Goal: Task Accomplishment & Management: Use online tool/utility

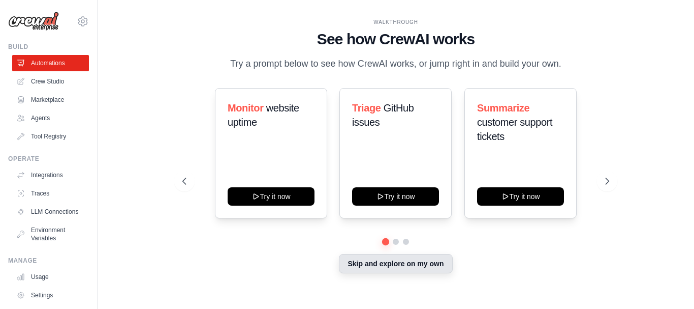
click at [419, 261] on button "Skip and explore on my own" at bounding box center [395, 263] width 113 height 19
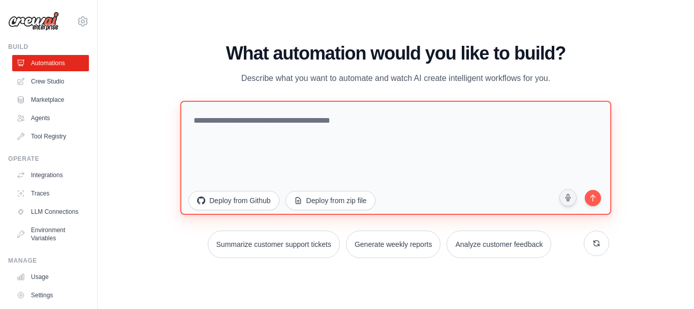
click at [269, 130] on textarea at bounding box center [395, 157] width 431 height 114
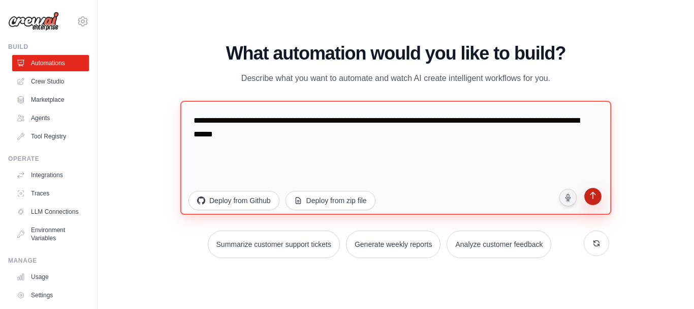
type textarea "**********"
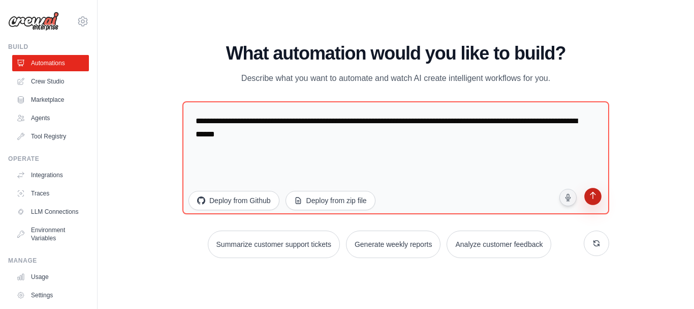
click at [595, 202] on button "submit" at bounding box center [593, 197] width 21 height 21
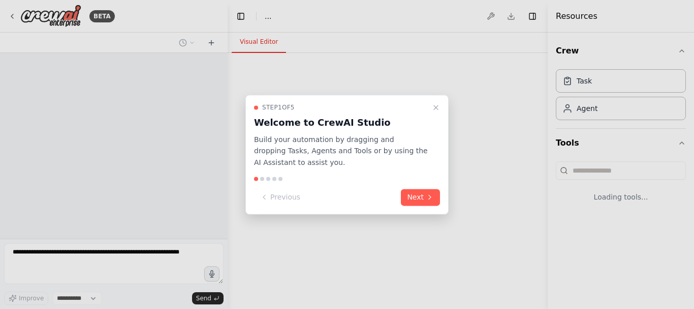
select select "****"
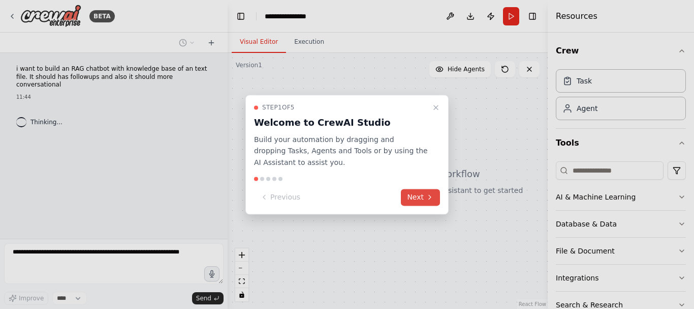
click at [422, 196] on button "Next" at bounding box center [420, 197] width 39 height 17
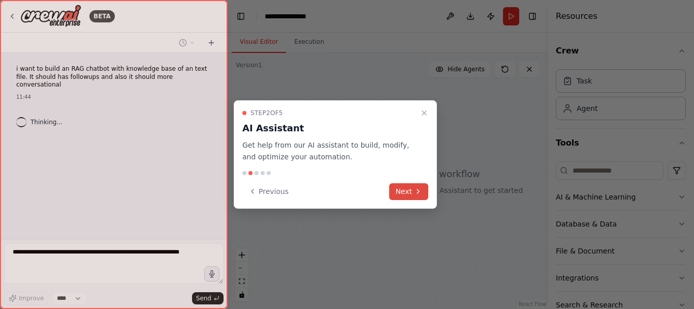
click at [415, 193] on icon at bounding box center [418, 191] width 8 height 8
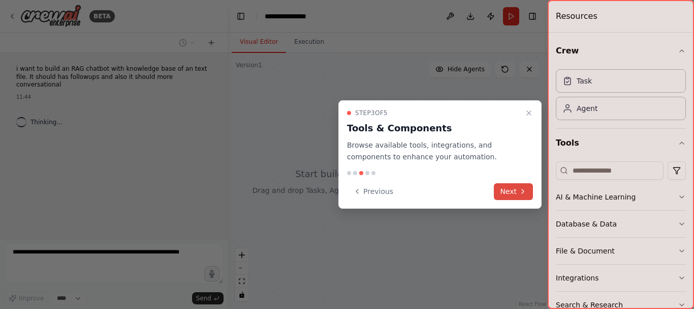
click at [510, 192] on button "Next" at bounding box center [513, 191] width 39 height 17
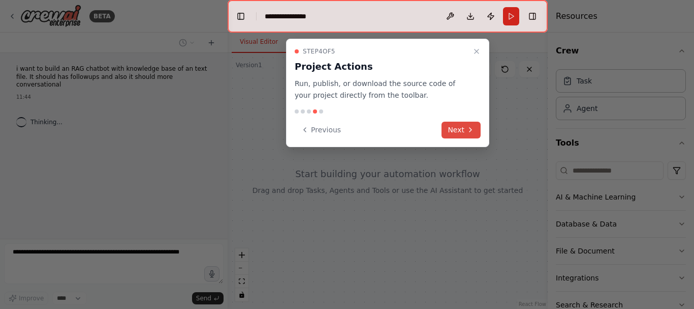
click at [464, 131] on button "Next" at bounding box center [461, 129] width 39 height 17
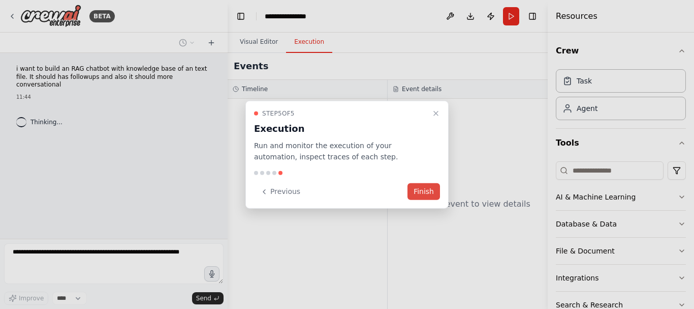
click at [430, 188] on button "Finish" at bounding box center [424, 191] width 33 height 17
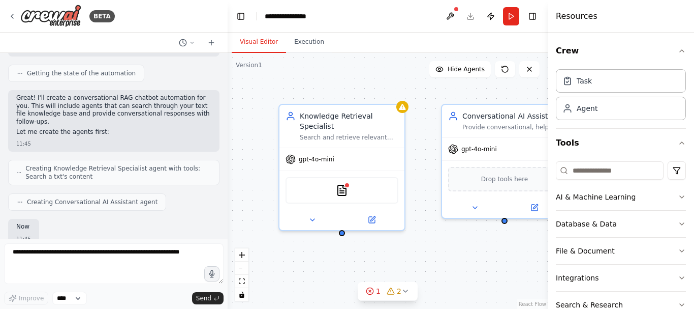
scroll to position [386, 0]
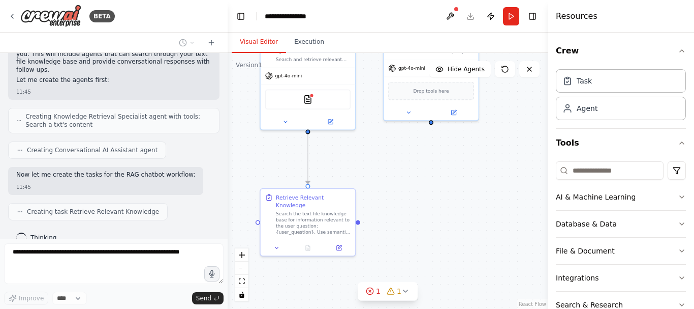
drag, startPoint x: 423, startPoint y: 232, endPoint x: 387, endPoint y: 158, distance: 82.3
click at [387, 158] on div ".deletable-edge-delete-btn { width: 20px; height: 20px; border: 0px solid #ffff…" at bounding box center [388, 181] width 320 height 256
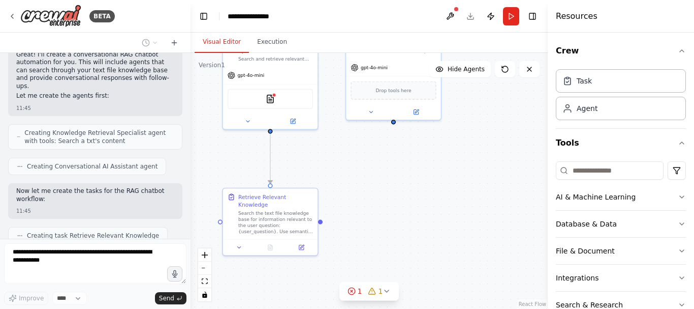
scroll to position [434, 0]
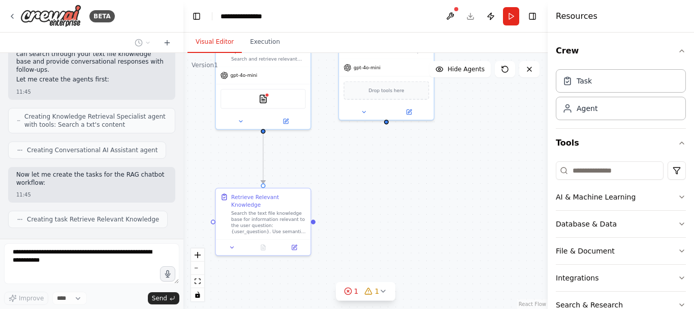
drag, startPoint x: 226, startPoint y: 144, endPoint x: 184, endPoint y: 146, distance: 42.7
click at [184, 146] on div "BETA i want to build an RAG chatbot with knowledge base of an text file. It sho…" at bounding box center [347, 154] width 694 height 309
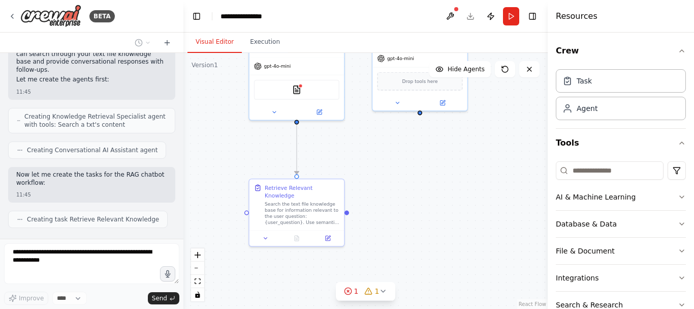
drag, startPoint x: 362, startPoint y: 180, endPoint x: 380, endPoint y: 170, distance: 20.7
click at [380, 170] on div ".deletable-edge-delete-btn { width: 20px; height: 20px; border: 0px solid #ffff…" at bounding box center [366, 181] width 364 height 256
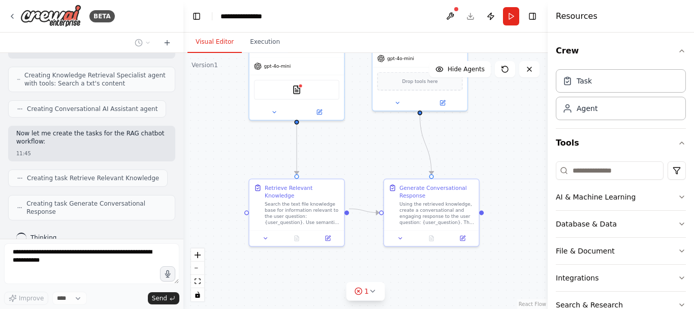
scroll to position [467, 0]
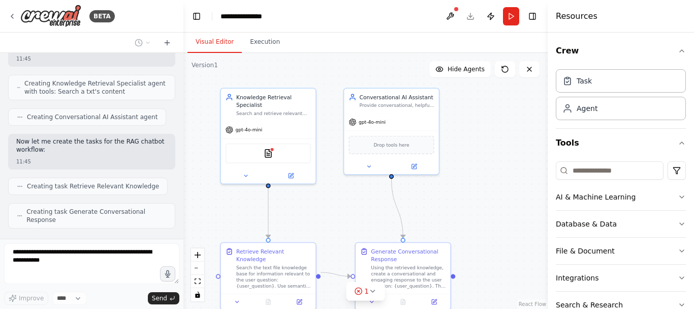
drag, startPoint x: 493, startPoint y: 160, endPoint x: 464, endPoint y: 224, distance: 70.1
click at [464, 224] on div ".deletable-edge-delete-btn { width: 20px; height: 20px; border: 0px solid #ffff…" at bounding box center [366, 181] width 364 height 256
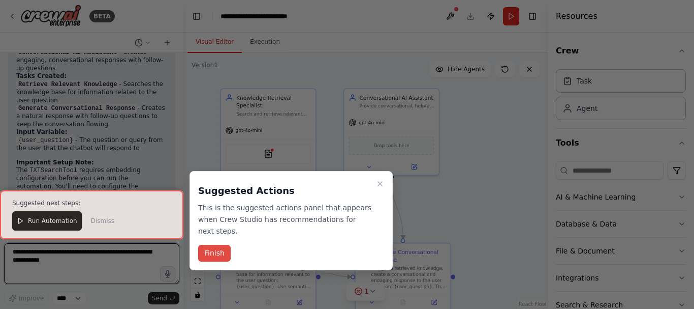
scroll to position [871, 0]
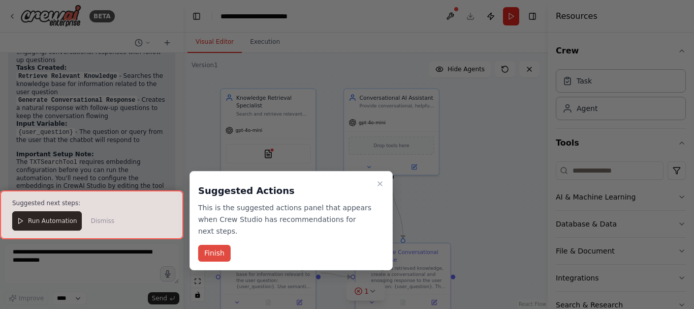
click at [220, 245] on button "Finish" at bounding box center [214, 253] width 33 height 17
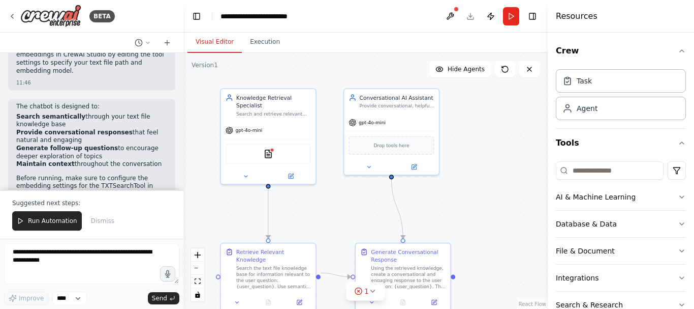
scroll to position [1010, 0]
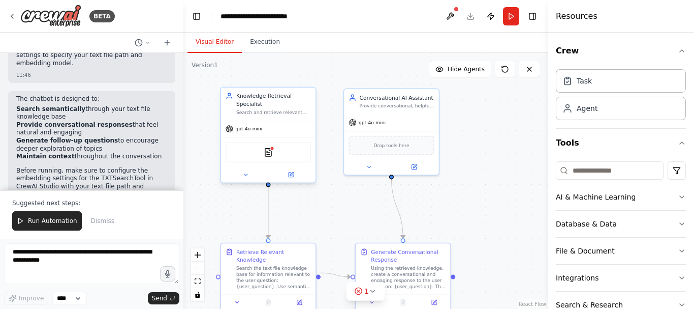
click at [291, 148] on div "TXTSearchTool" at bounding box center [268, 152] width 85 height 20
click at [521, 206] on div ".deletable-edge-delete-btn { width: 20px; height: 20px; border: 0px solid #ffff…" at bounding box center [366, 181] width 364 height 256
click at [264, 148] on img at bounding box center [268, 151] width 9 height 9
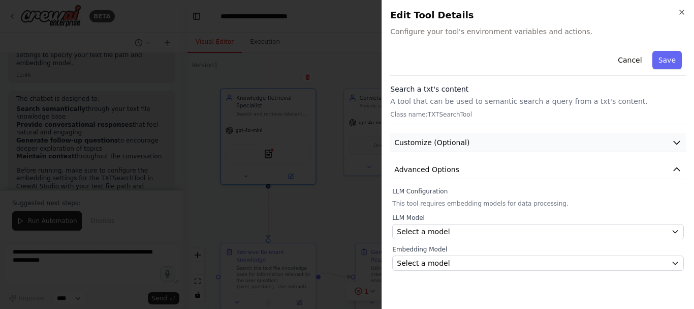
click at [464, 136] on button "Customize (Optional)" at bounding box center [538, 142] width 296 height 19
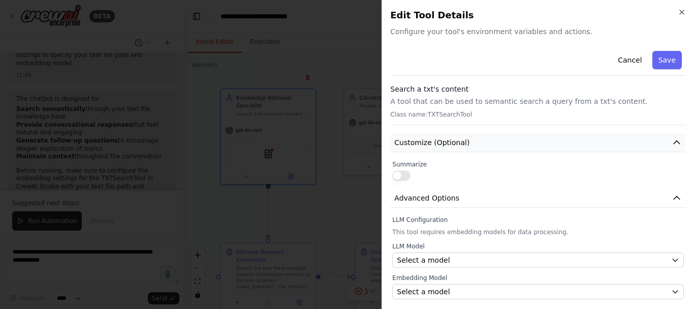
click at [464, 136] on button "Customize (Optional)" at bounding box center [538, 142] width 296 height 19
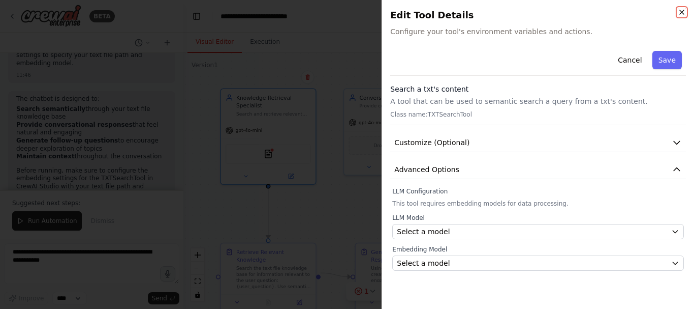
click at [680, 9] on icon "button" at bounding box center [682, 12] width 8 height 8
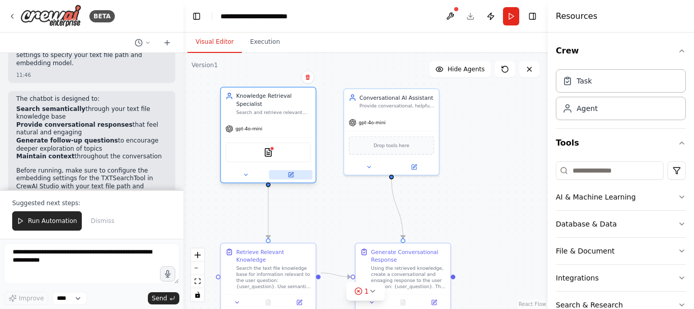
click at [292, 172] on icon at bounding box center [292, 174] width 4 height 4
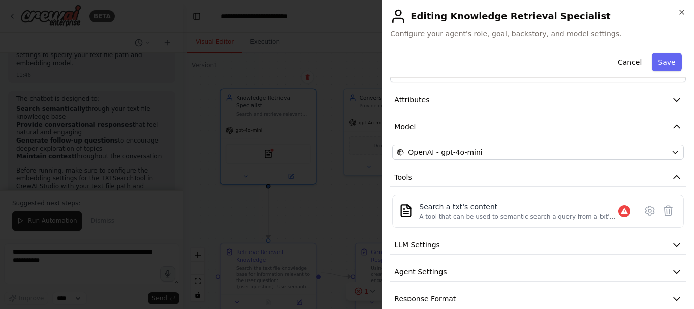
scroll to position [48, 0]
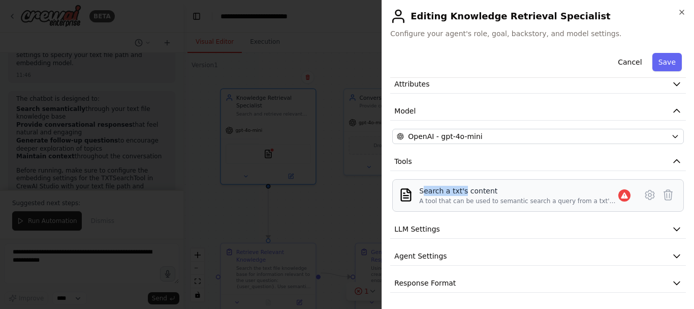
drag, startPoint x: 461, startPoint y: 189, endPoint x: 422, endPoint y: 190, distance: 38.7
click at [422, 190] on div "Search a txt's content" at bounding box center [518, 191] width 199 height 10
drag, startPoint x: 420, startPoint y: 201, endPoint x: 496, endPoint y: 201, distance: 75.2
click at [496, 201] on div "A tool that can be used to semantic search a query from a txt's content." at bounding box center [518, 201] width 199 height 8
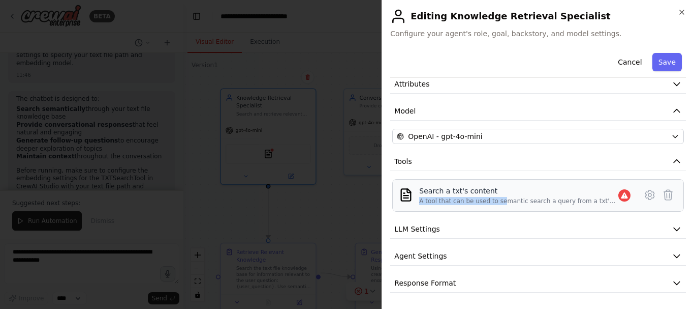
click at [496, 201] on div "A tool that can be used to semantic search a query from a txt's content." at bounding box center [518, 201] width 199 height 8
click at [493, 225] on button "LLM Settings" at bounding box center [538, 229] width 296 height 19
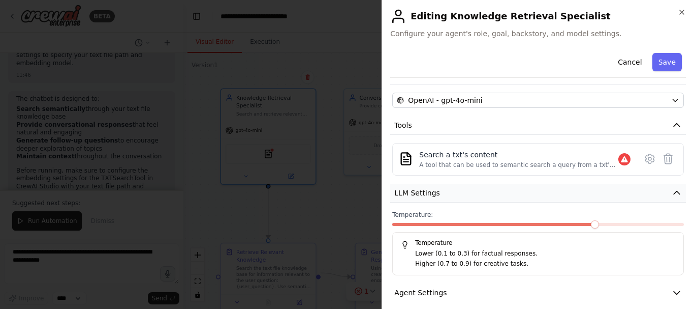
scroll to position [120, 0]
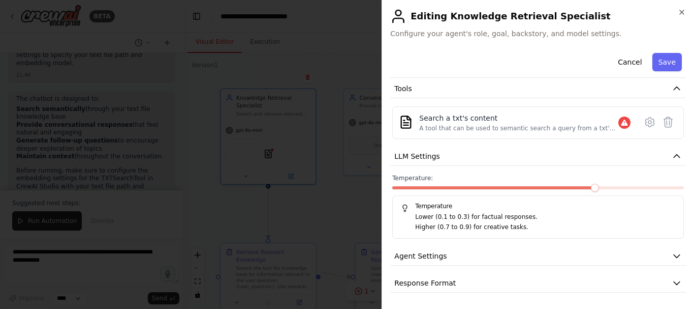
click at [591, 186] on span at bounding box center [595, 188] width 8 height 8
click at [591, 188] on span at bounding box center [595, 188] width 8 height 8
click at [569, 188] on span at bounding box center [567, 188] width 8 height 8
click at [542, 289] on button "Response Format" at bounding box center [538, 282] width 296 height 19
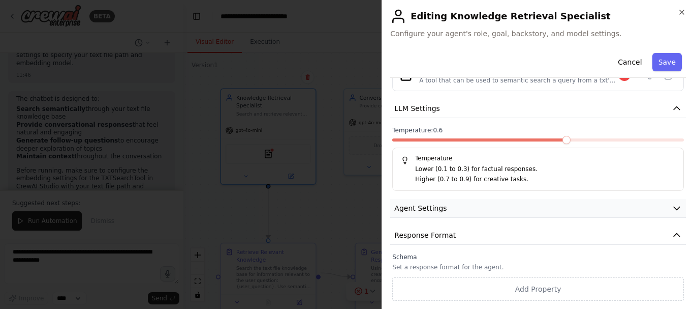
click at [473, 215] on button "Agent Settings" at bounding box center [538, 208] width 296 height 19
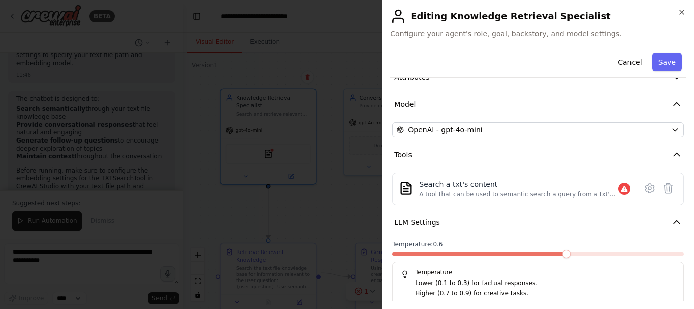
scroll to position [0, 0]
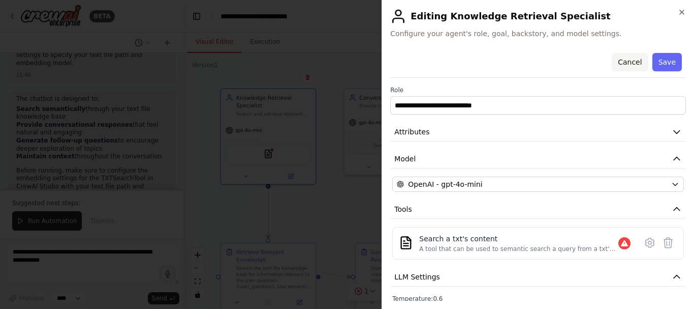
click at [635, 61] on button "Cancel" at bounding box center [630, 62] width 36 height 18
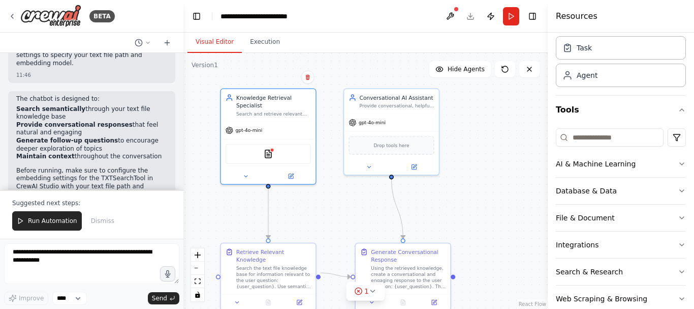
scroll to position [53, 0]
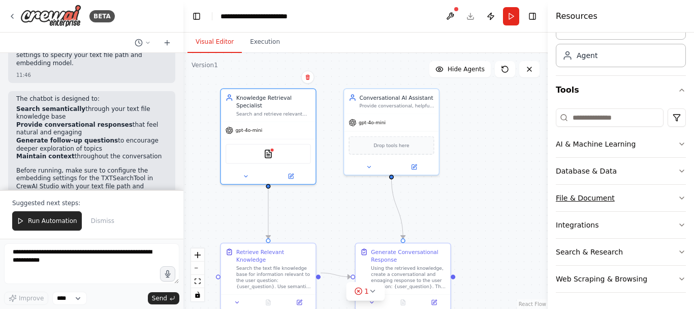
click at [639, 205] on button "File & Document" at bounding box center [621, 198] width 130 height 26
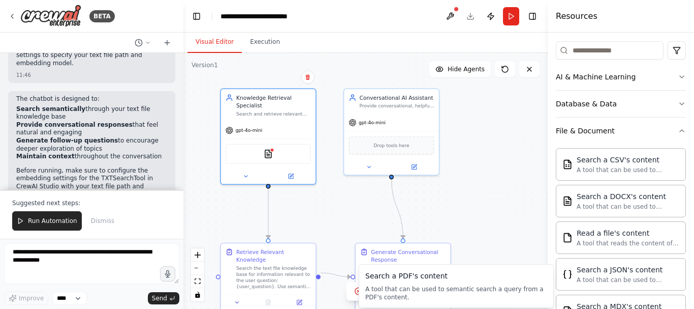
scroll to position [104, 0]
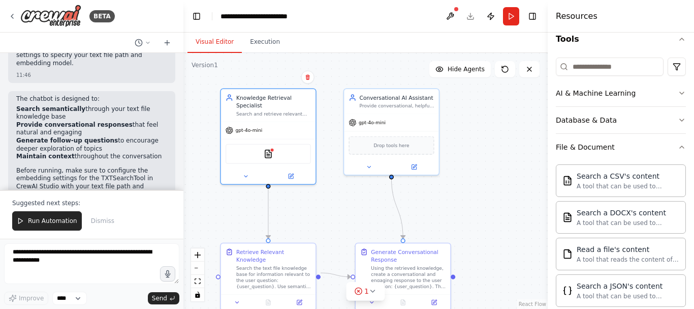
click at [515, 139] on div ".deletable-edge-delete-btn { width: 20px; height: 20px; border: 0px solid #ffff…" at bounding box center [366, 181] width 364 height 256
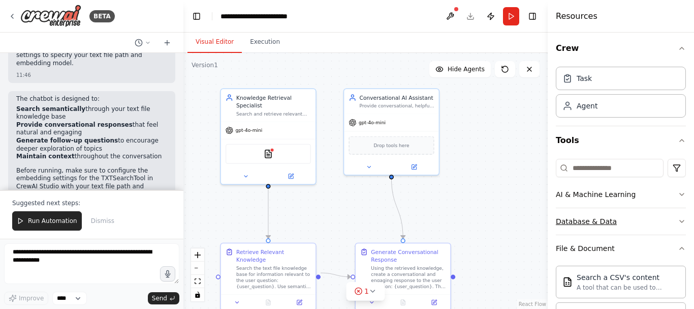
scroll to position [0, 0]
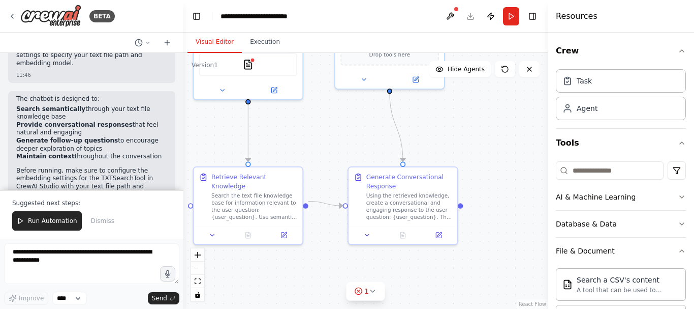
drag, startPoint x: 441, startPoint y: 169, endPoint x: 500, endPoint y: 108, distance: 84.9
click at [500, 108] on div ".deletable-edge-delete-btn { width: 20px; height: 20px; border: 0px solid #ffff…" at bounding box center [366, 181] width 364 height 256
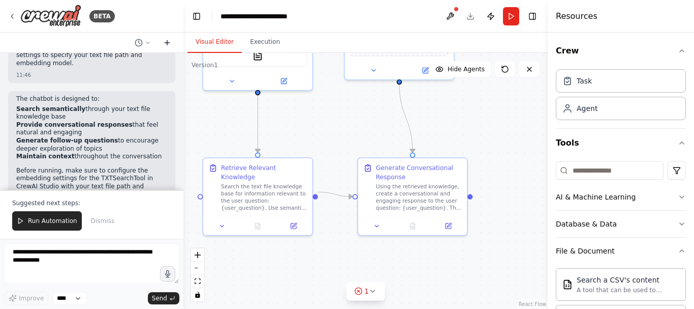
click at [167, 41] on icon at bounding box center [167, 43] width 8 height 8
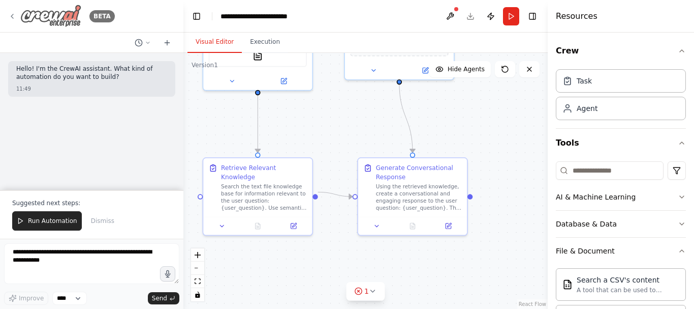
click at [12, 19] on icon at bounding box center [12, 16] width 8 height 8
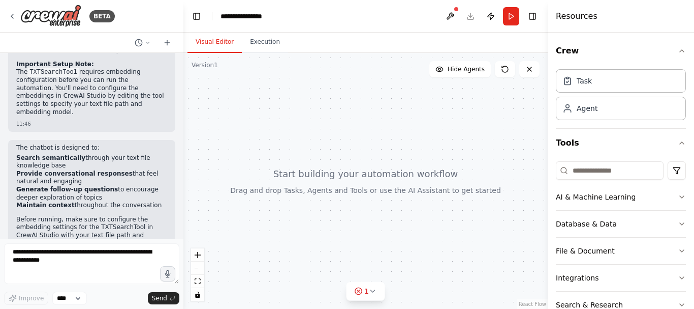
scroll to position [961, 0]
click at [288, 175] on div at bounding box center [366, 181] width 364 height 256
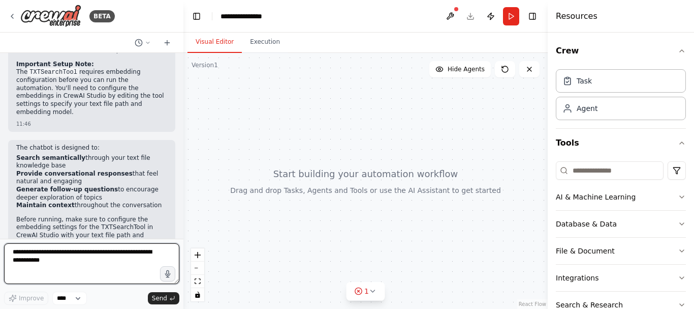
click at [130, 271] on textarea at bounding box center [91, 263] width 175 height 41
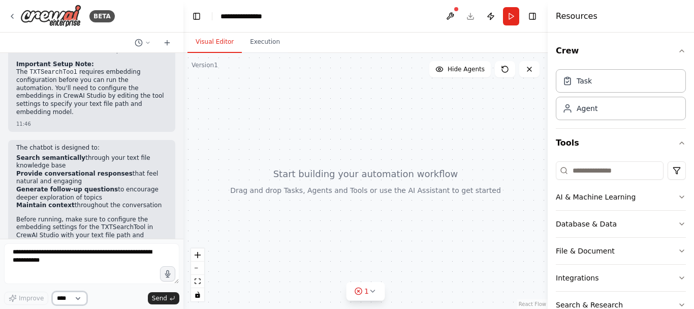
click at [83, 295] on select "****" at bounding box center [69, 297] width 35 height 13
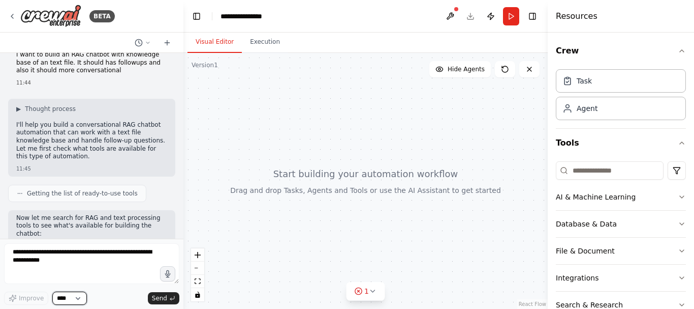
scroll to position [0, 0]
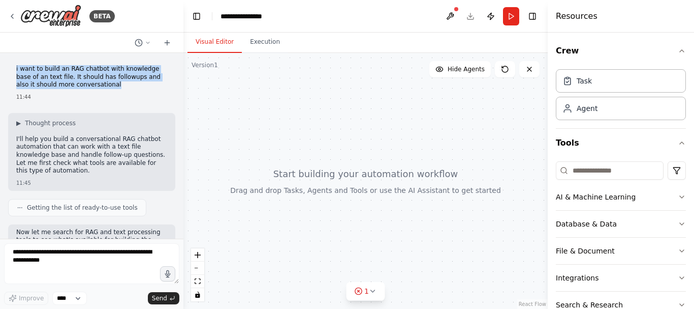
drag, startPoint x: 91, startPoint y: 86, endPoint x: 11, endPoint y: 68, distance: 82.3
click at [11, 68] on div "i want to build an RAG chatbot with knowledge base of an text file. It should h…" at bounding box center [91, 83] width 167 height 44
copy p "i want to build an RAG chatbot with knowledge base of an text file. It should h…"
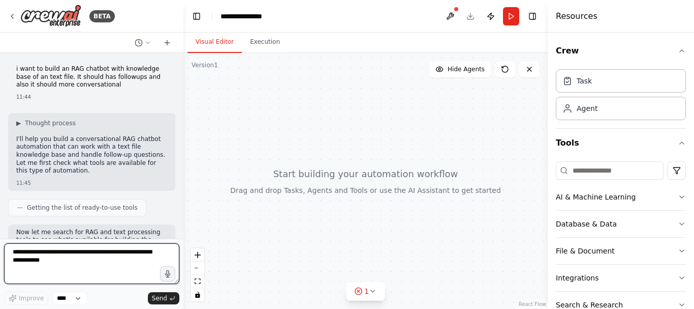
click at [92, 263] on textarea at bounding box center [91, 263] width 175 height 41
paste textarea "**********"
click at [46, 262] on textarea "**********" at bounding box center [91, 263] width 175 height 41
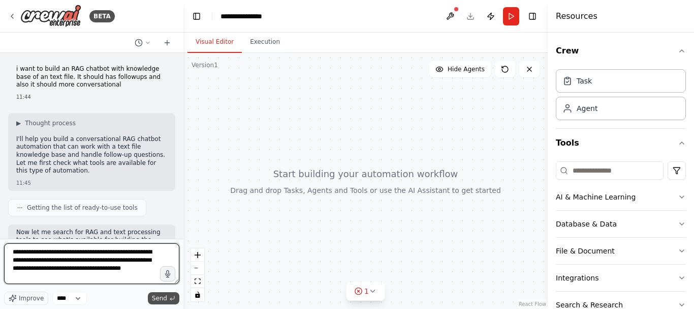
type textarea "**********"
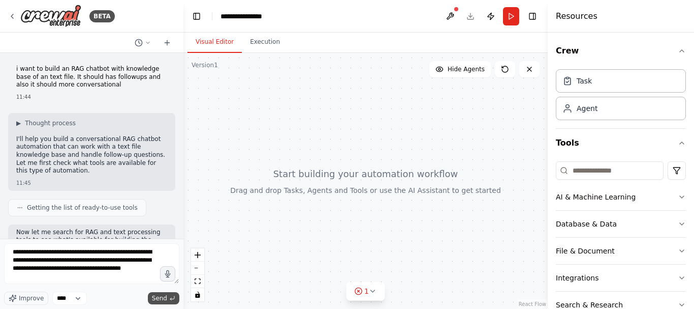
click at [163, 294] on span "Send" at bounding box center [159, 298] width 15 height 8
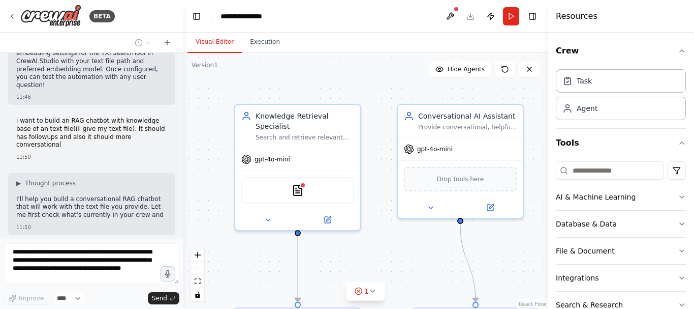
scroll to position [1143, 0]
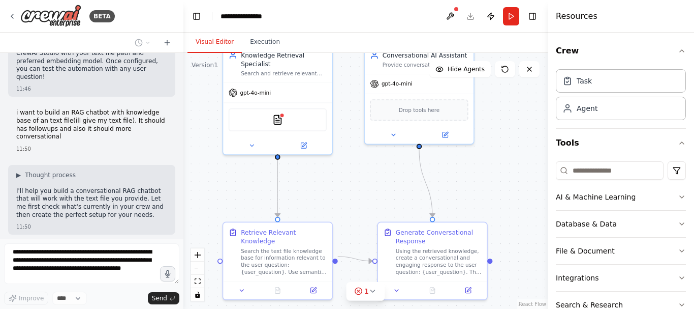
drag, startPoint x: 428, startPoint y: 183, endPoint x: 532, endPoint y: 165, distance: 105.8
click at [532, 165] on div ".deletable-edge-delete-btn { width: 20px; height: 20px; border: 0px solid #ffff…" at bounding box center [366, 181] width 364 height 256
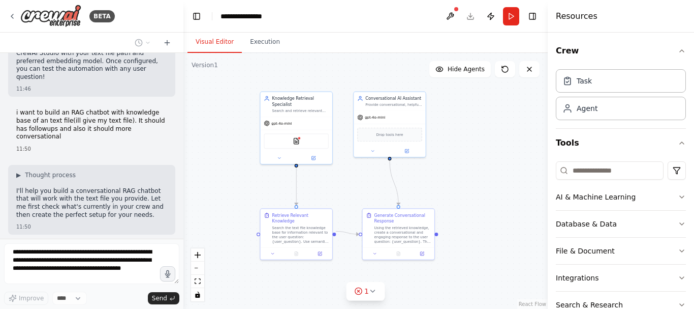
drag, startPoint x: 510, startPoint y: 169, endPoint x: 453, endPoint y: 172, distance: 57.0
click at [453, 172] on div ".deletable-edge-delete-btn { width: 20px; height: 20px; border: 0px solid #ffff…" at bounding box center [366, 181] width 364 height 256
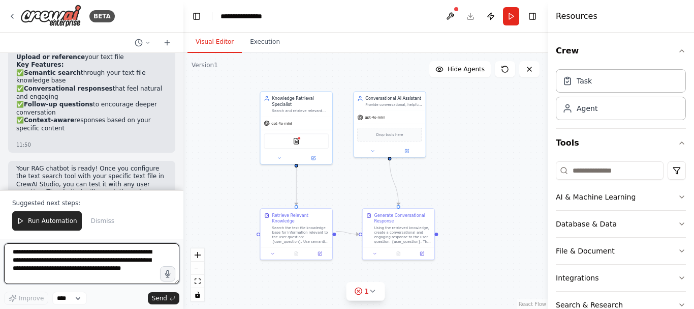
scroll to position [1627, 0]
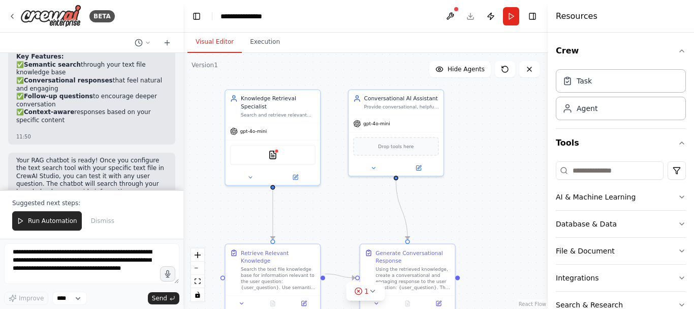
drag, startPoint x: 508, startPoint y: 158, endPoint x: 467, endPoint y: 202, distance: 60.1
click at [467, 202] on div ".deletable-edge-delete-btn { width: 20px; height: 20px; border: 0px solid #ffff…" at bounding box center [366, 181] width 364 height 256
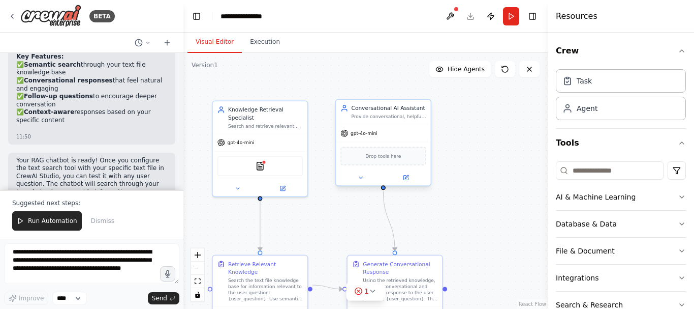
click at [386, 156] on span "Drop tools here" at bounding box center [383, 156] width 36 height 8
click at [381, 164] on div "Drop tools here" at bounding box center [383, 155] width 85 height 18
click at [380, 158] on span "Drop tools here" at bounding box center [383, 156] width 36 height 8
click at [271, 157] on div "TXTSearchTool" at bounding box center [260, 165] width 85 height 20
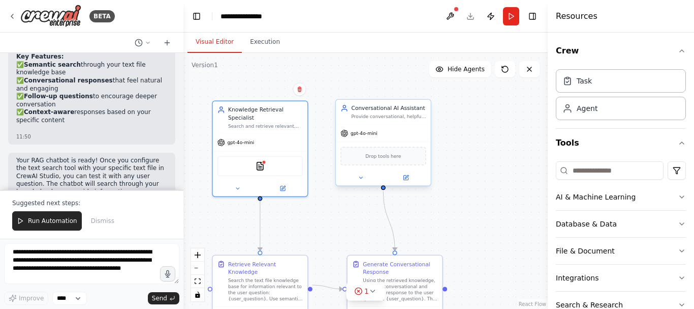
click at [392, 142] on div "Drop tools here" at bounding box center [383, 156] width 95 height 28
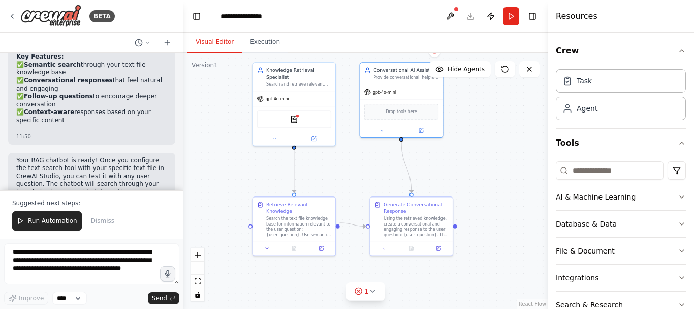
drag, startPoint x: 487, startPoint y: 207, endPoint x: 485, endPoint y: 166, distance: 40.7
click at [485, 166] on div ".deletable-edge-delete-btn { width: 20px; height: 20px; border: 0px solid #ffff…" at bounding box center [366, 181] width 364 height 256
click at [55, 220] on span "Run Automation" at bounding box center [52, 221] width 49 height 8
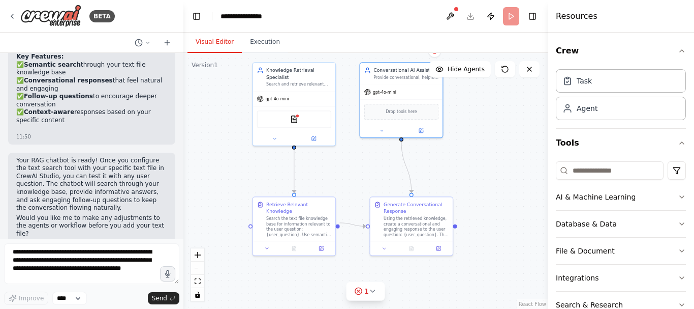
scroll to position [1578, 0]
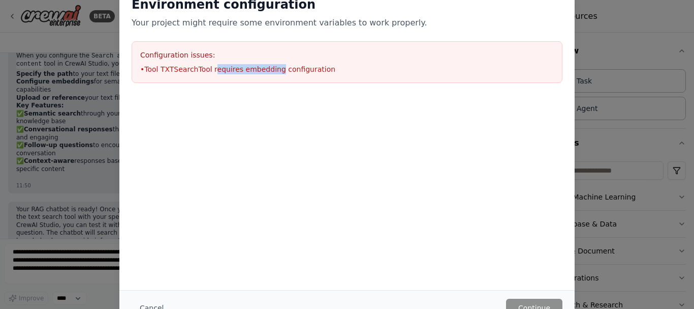
drag, startPoint x: 210, startPoint y: 69, endPoint x: 269, endPoint y: 69, distance: 59.0
click at [269, 69] on li "• Tool TXTSearchTool requires embedding configuration" at bounding box center [347, 69] width 414 height 10
click at [155, 303] on button "Cancel" at bounding box center [152, 307] width 40 height 18
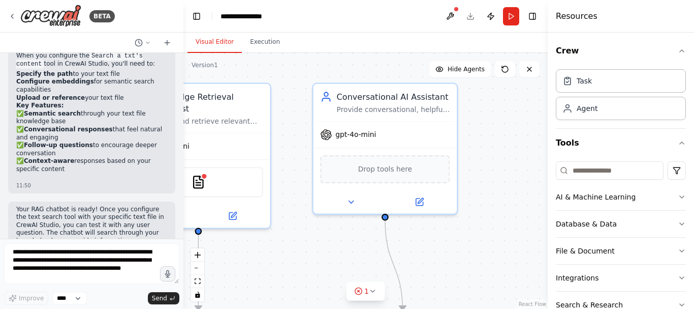
drag, startPoint x: 466, startPoint y: 141, endPoint x: 503, endPoint y: 229, distance: 95.3
click at [503, 229] on div ".deletable-edge-delete-btn { width: 20px; height: 20px; border: 0px solid #ffff…" at bounding box center [366, 181] width 364 height 256
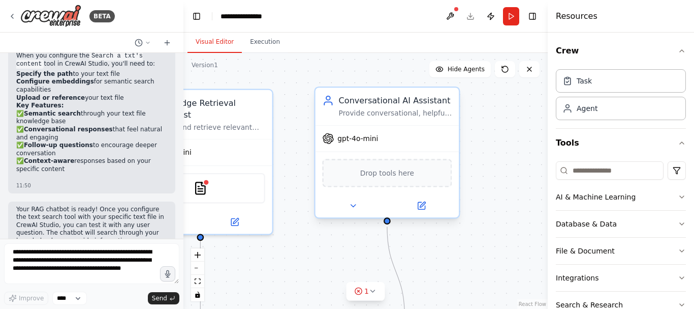
click at [400, 180] on div "Drop tools here" at bounding box center [387, 173] width 130 height 28
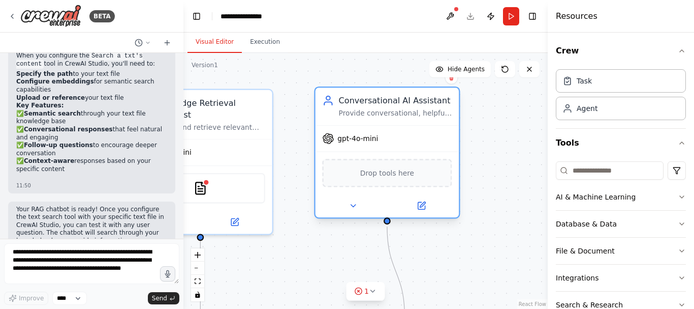
click at [400, 179] on div "Drop tools here" at bounding box center [387, 173] width 130 height 28
click at [426, 209] on icon at bounding box center [421, 205] width 9 height 9
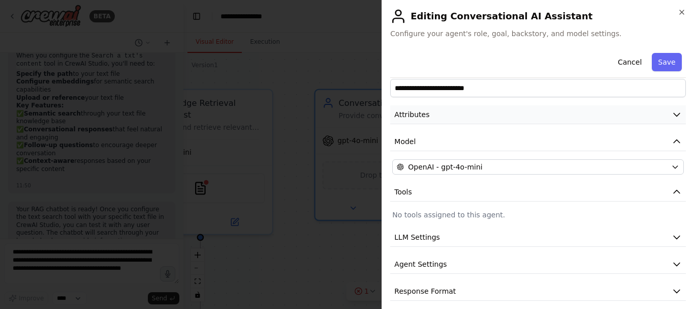
scroll to position [25, 0]
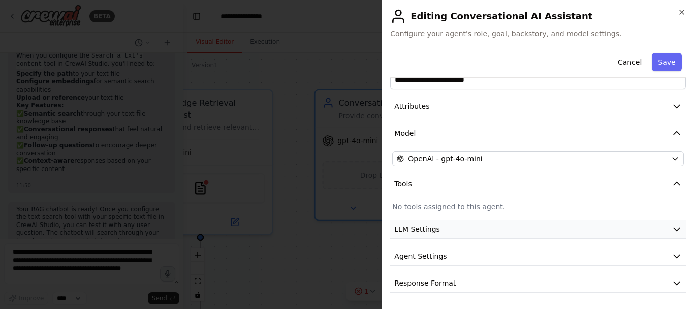
click at [417, 230] on span "LLM Settings" at bounding box center [417, 229] width 46 height 10
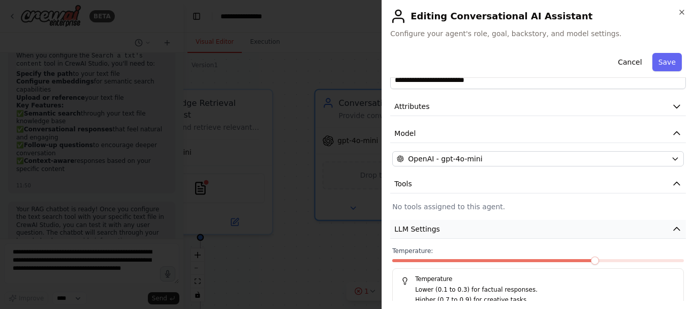
scroll to position [98, 0]
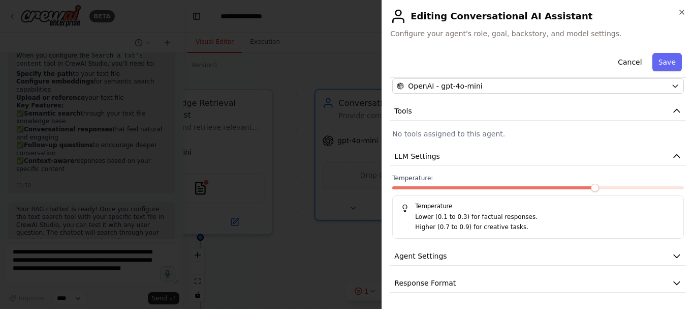
click at [434, 180] on label "Temperature:" at bounding box center [538, 178] width 292 height 8
click at [444, 254] on button "Agent Settings" at bounding box center [538, 256] width 296 height 19
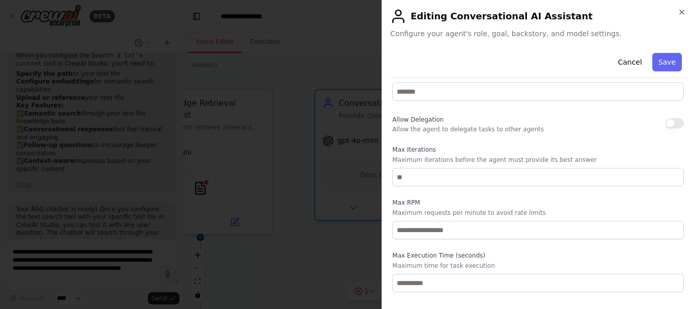
scroll to position [371, 0]
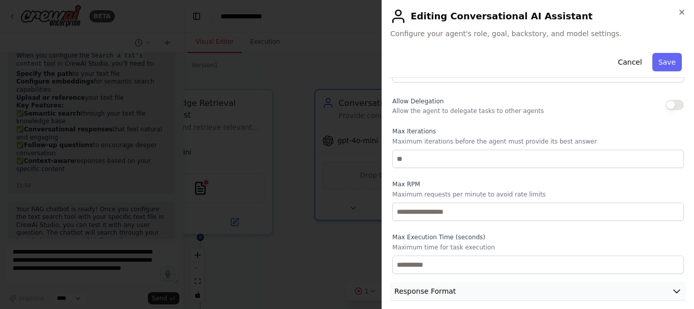
click at [461, 283] on button "Response Format" at bounding box center [538, 291] width 296 height 19
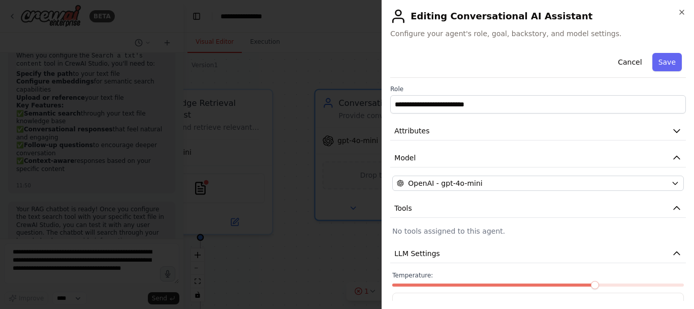
scroll to position [0, 0]
click at [441, 136] on button "Attributes" at bounding box center [538, 132] width 296 height 19
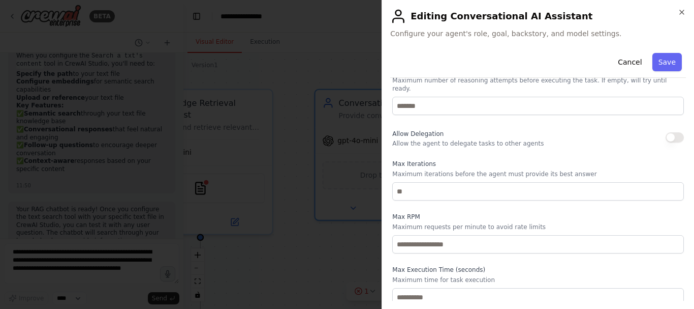
scroll to position [477, 0]
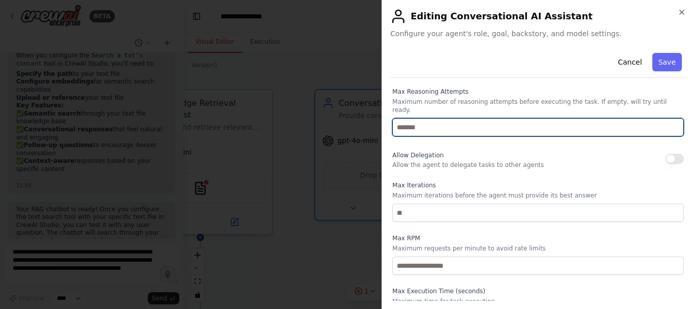
click at [430, 119] on input "number" at bounding box center [538, 127] width 292 height 18
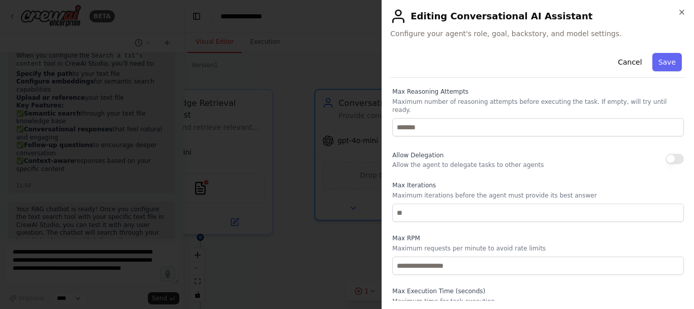
click at [437, 151] on span "Allow Delegation" at bounding box center [417, 154] width 51 height 7
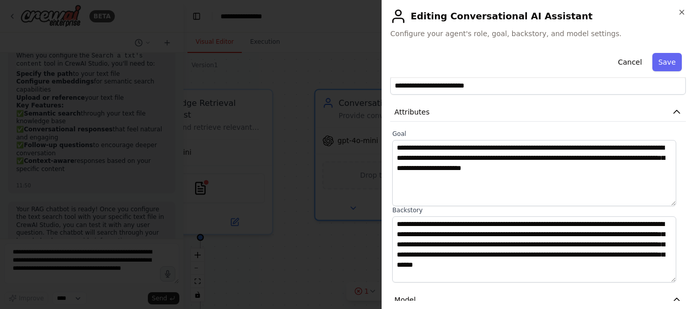
scroll to position [0, 0]
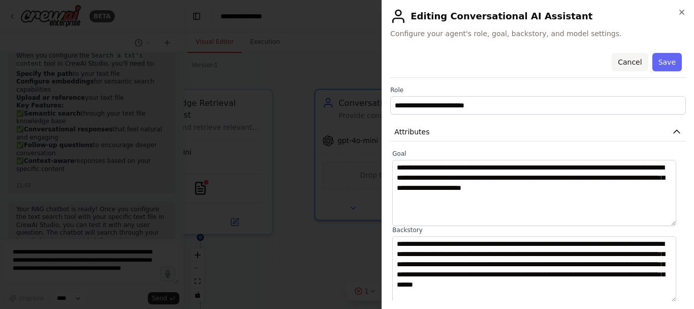
click at [630, 59] on button "Cancel" at bounding box center [630, 62] width 36 height 18
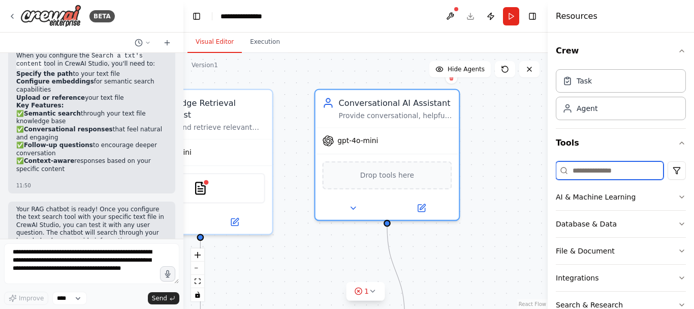
click at [603, 170] on input at bounding box center [610, 170] width 108 height 18
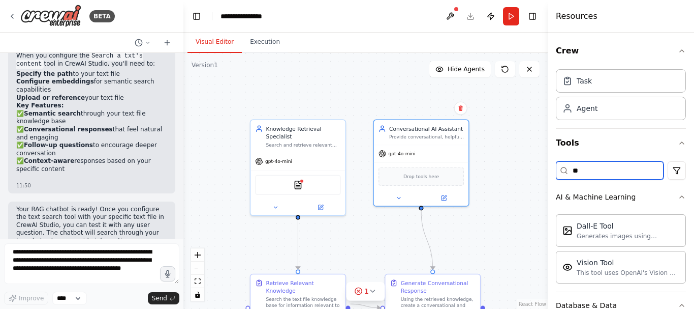
type input "*"
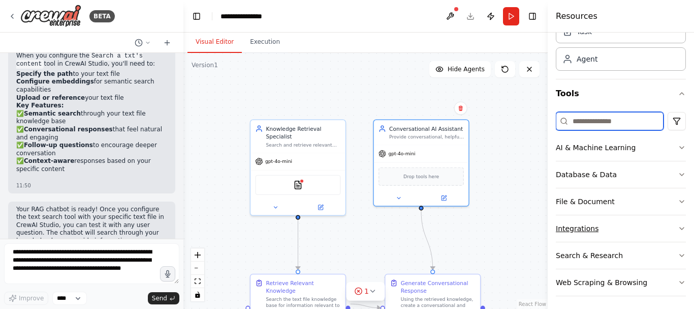
scroll to position [53, 0]
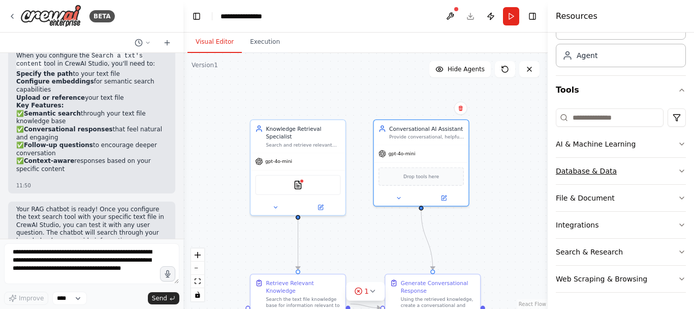
click at [618, 174] on button "Database & Data" at bounding box center [621, 171] width 130 height 26
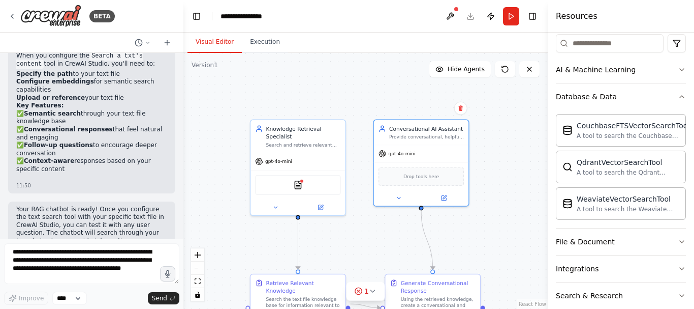
scroll to position [155, 0]
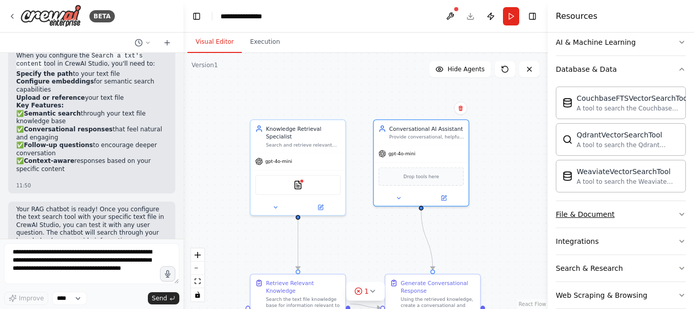
click at [627, 212] on button "File & Document" at bounding box center [621, 214] width 130 height 26
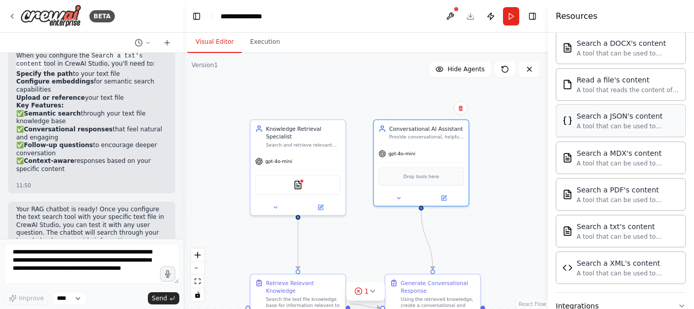
scroll to position [409, 0]
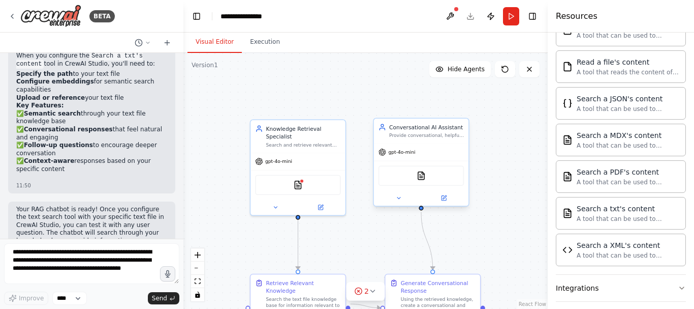
click at [426, 179] on div "TXTSearchTool" at bounding box center [421, 176] width 85 height 20
click at [423, 177] on img at bounding box center [421, 175] width 9 height 9
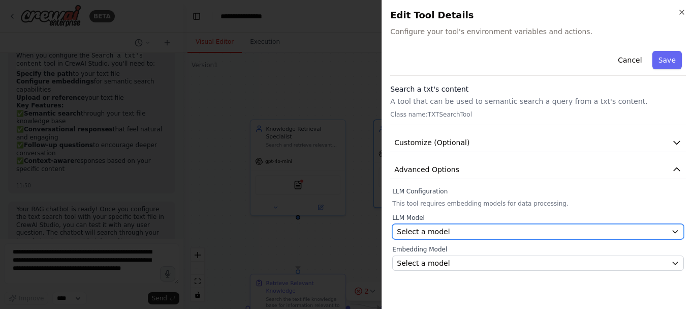
click at [460, 230] on div "Select a model" at bounding box center [532, 231] width 270 height 10
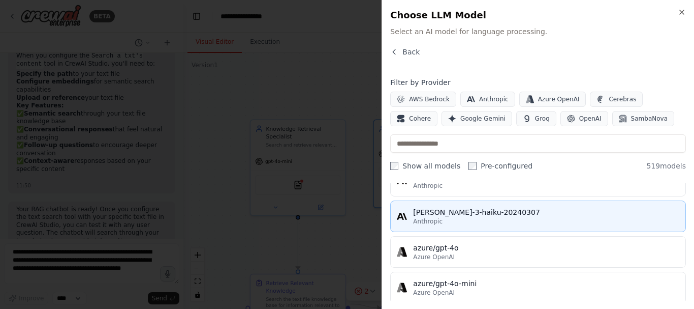
scroll to position [0, 0]
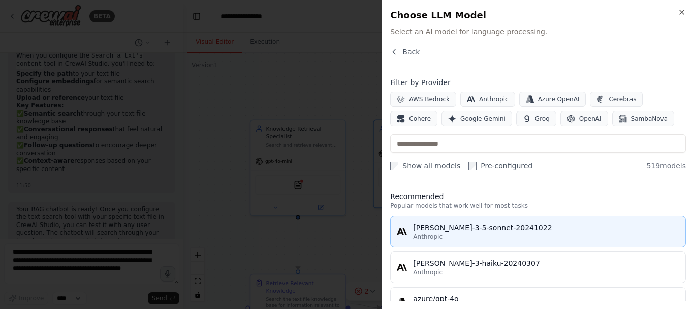
click at [542, 231] on div "claude-3-5-sonnet-20241022" at bounding box center [546, 227] width 266 height 10
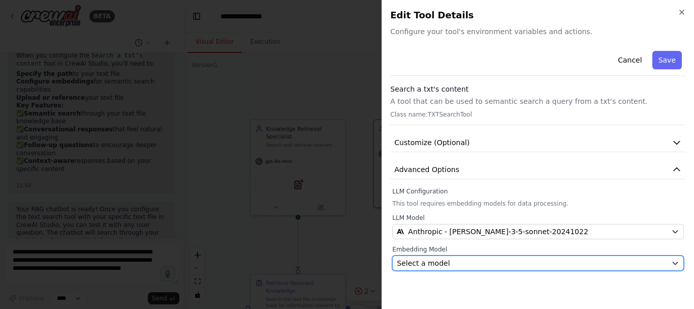
click at [500, 261] on div "Select a model" at bounding box center [532, 263] width 270 height 10
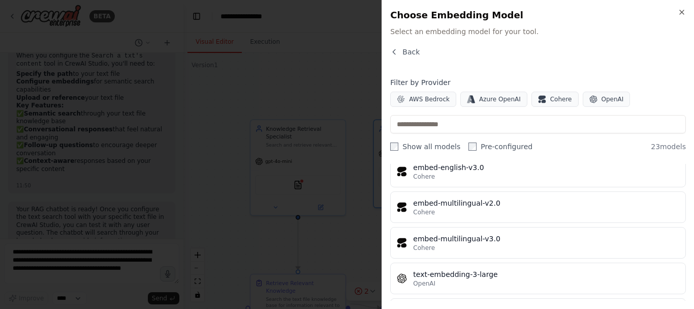
scroll to position [661, 0]
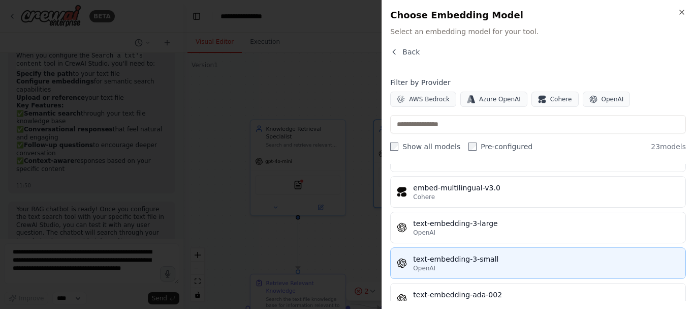
click at [509, 260] on div "text-embedding-3-small" at bounding box center [546, 259] width 266 height 10
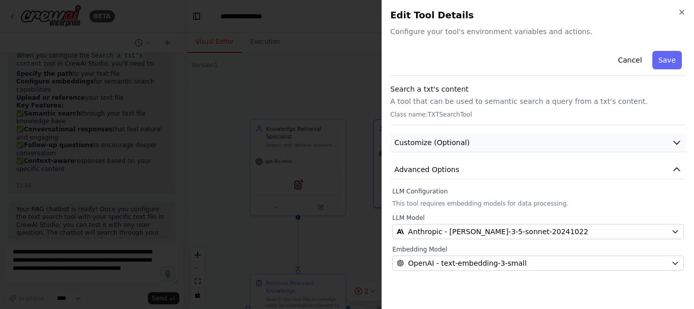
click at [477, 147] on button "Customize (Optional)" at bounding box center [538, 142] width 296 height 19
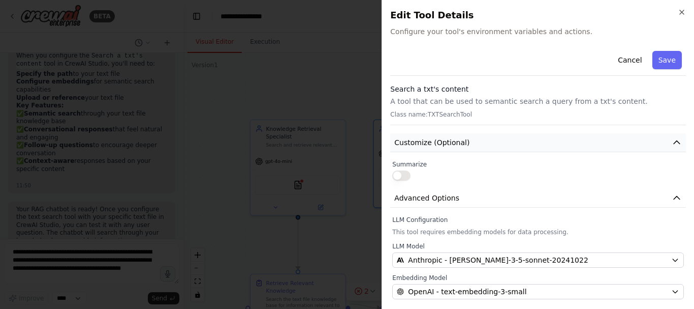
click at [477, 144] on button "Customize (Optional)" at bounding box center [538, 142] width 296 height 19
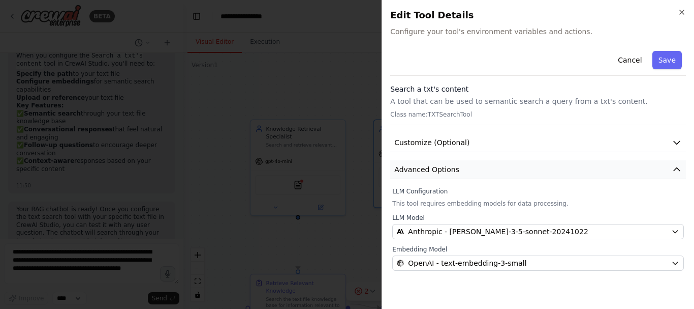
click at [474, 169] on button "Advanced Options" at bounding box center [538, 169] width 296 height 19
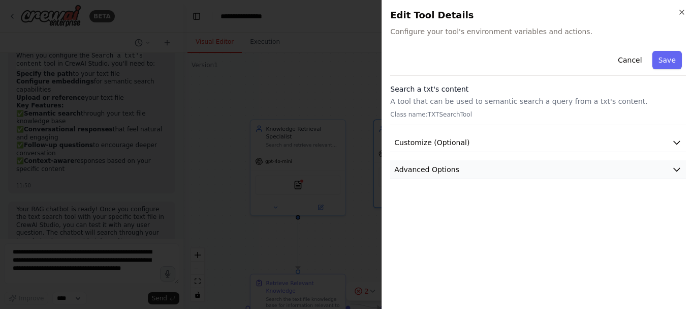
click at [474, 169] on button "Advanced Options" at bounding box center [538, 169] width 296 height 19
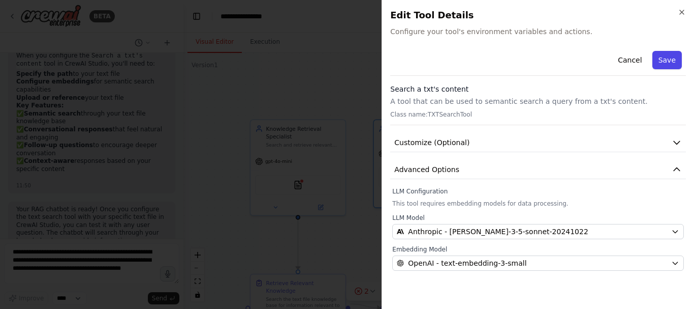
click at [675, 62] on button "Save" at bounding box center [667, 60] width 29 height 18
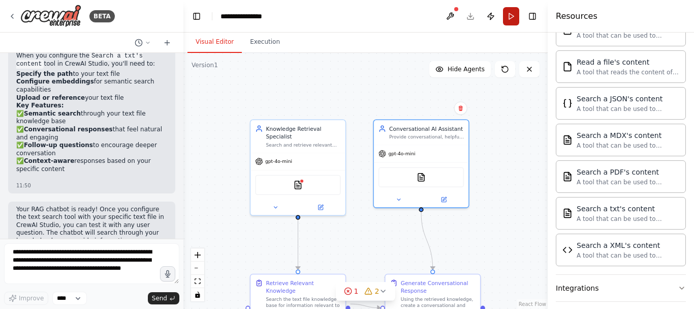
click at [511, 20] on button "Run" at bounding box center [511, 16] width 16 height 18
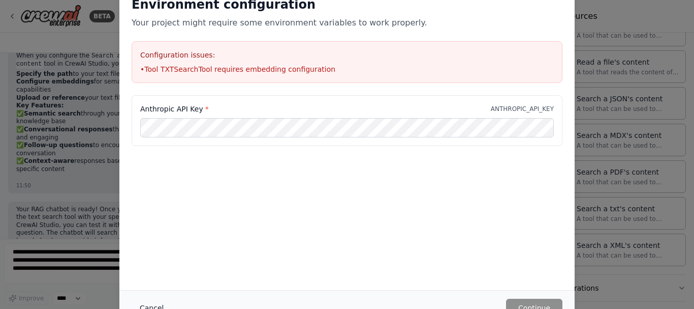
click at [156, 301] on button "Cancel" at bounding box center [152, 307] width 40 height 18
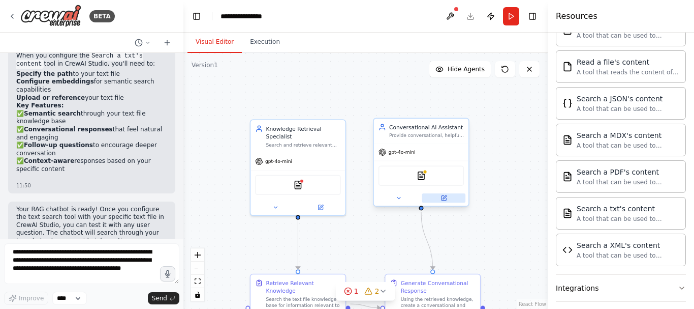
click at [445, 197] on icon at bounding box center [445, 197] width 4 height 4
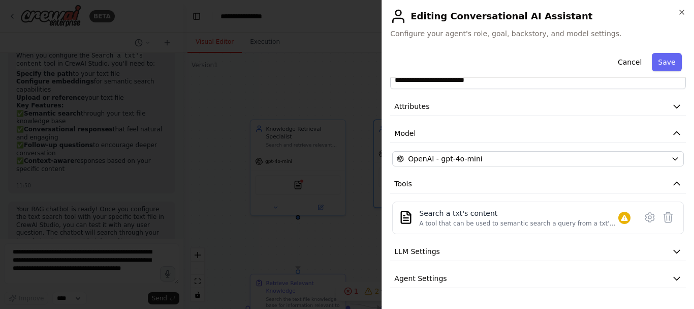
scroll to position [48, 0]
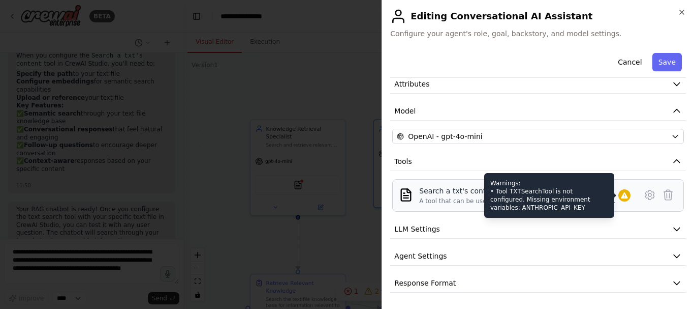
click at [621, 198] on icon at bounding box center [624, 195] width 7 height 6
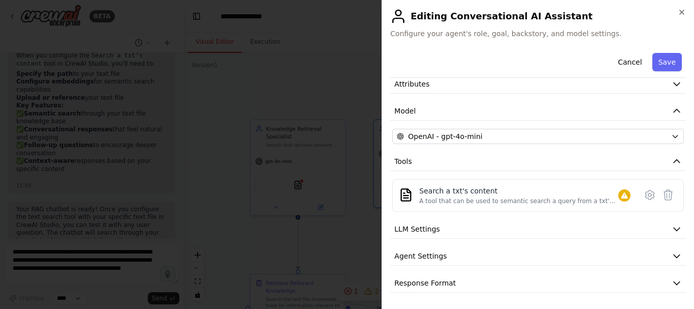
click at [388, 201] on div "**********" at bounding box center [538, 154] width 313 height 309
click at [646, 193] on icon at bounding box center [650, 194] width 9 height 9
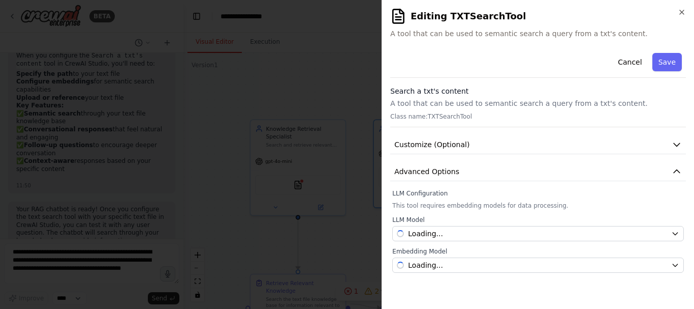
scroll to position [0, 0]
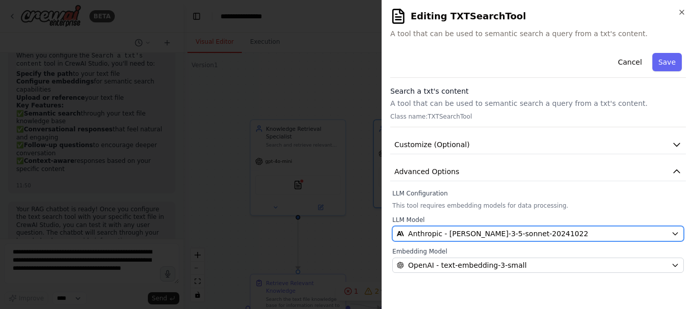
click at [599, 238] on div "Anthropic - claude-3-5-sonnet-20241022" at bounding box center [532, 233] width 270 height 10
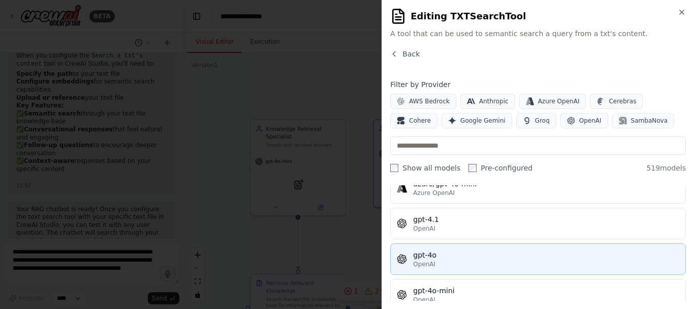
scroll to position [203, 0]
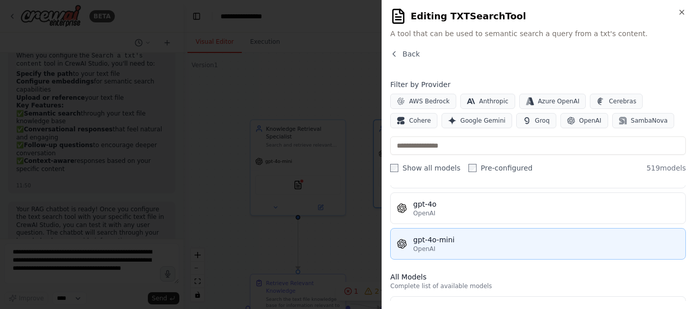
click at [521, 247] on div "OpenAI" at bounding box center [546, 249] width 266 height 8
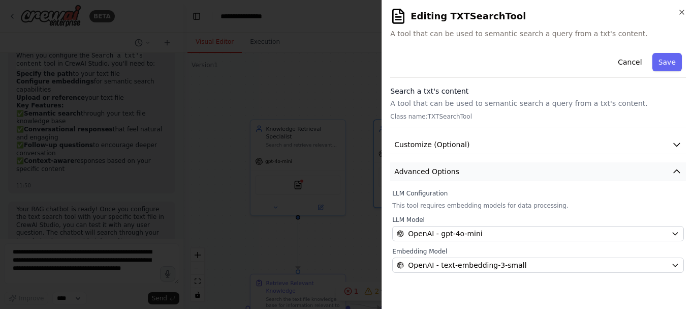
click at [468, 174] on button "Advanced Options" at bounding box center [538, 171] width 296 height 19
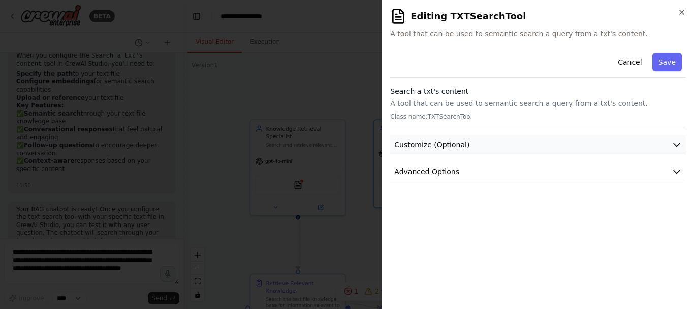
click at [445, 146] on span "Customize (Optional)" at bounding box center [431, 144] width 75 height 10
click at [445, 166] on button "Advanced Options" at bounding box center [538, 171] width 296 height 19
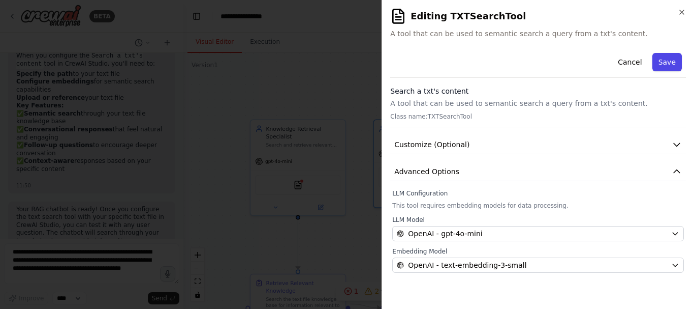
click at [674, 60] on button "Save" at bounding box center [667, 62] width 29 height 18
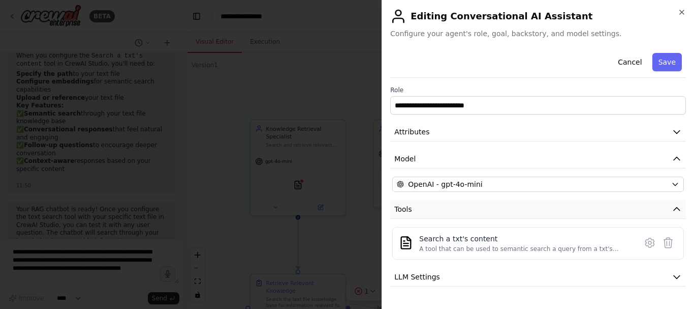
scroll to position [48, 0]
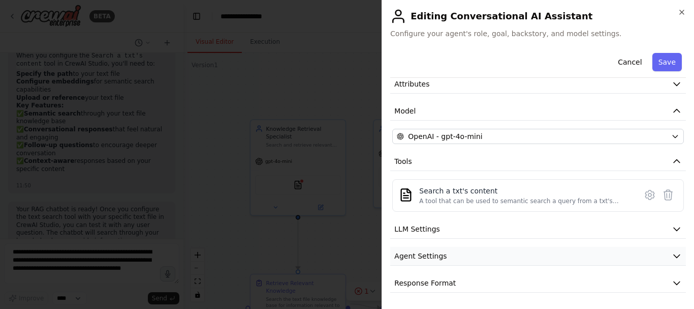
click at [474, 257] on button "Agent Settings" at bounding box center [538, 256] width 296 height 19
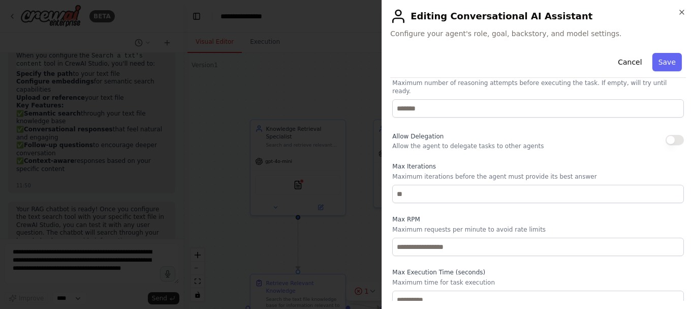
scroll to position [320, 0]
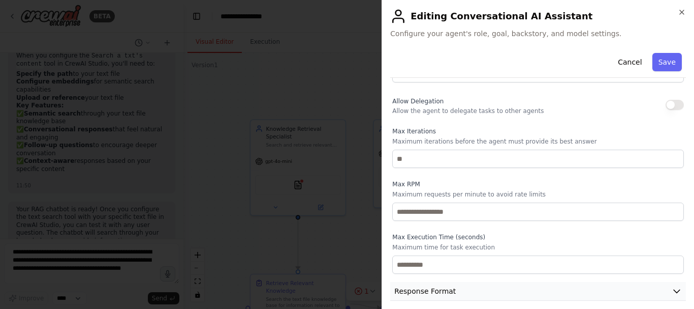
click at [480, 283] on button "Response Format" at bounding box center [538, 291] width 296 height 19
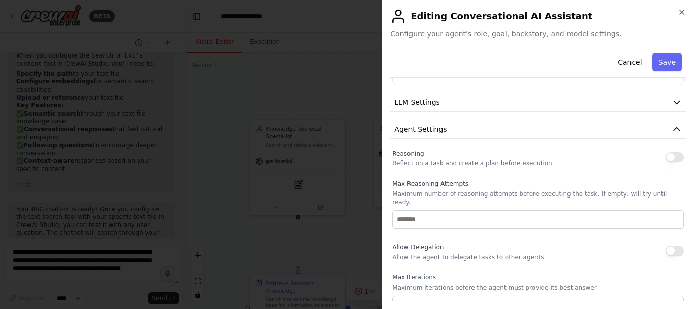
scroll to position [165, 0]
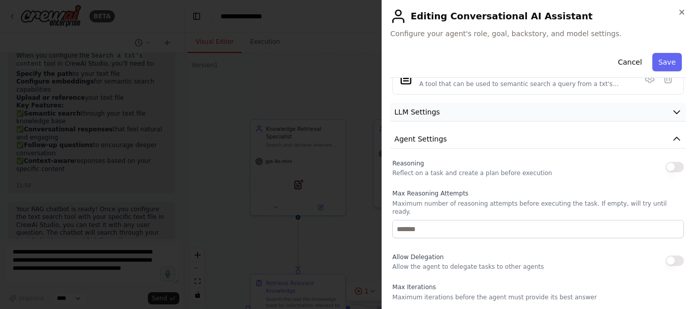
click at [512, 114] on button "LLM Settings" at bounding box center [538, 112] width 296 height 19
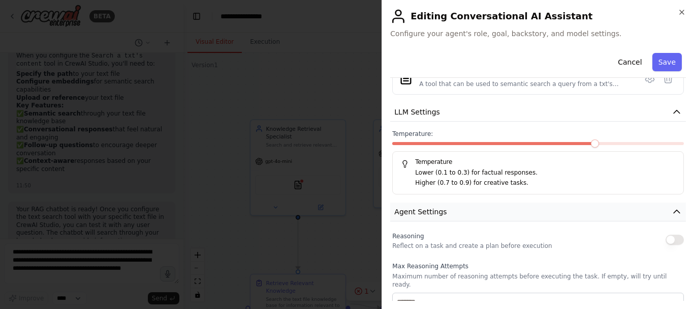
click at [494, 213] on button "Agent Settings" at bounding box center [538, 211] width 296 height 19
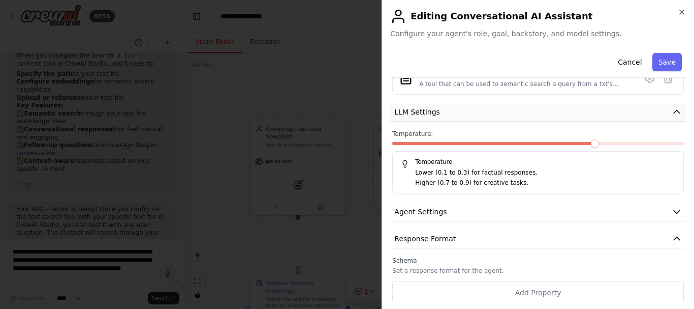
click at [485, 109] on button "LLM Settings" at bounding box center [538, 112] width 296 height 19
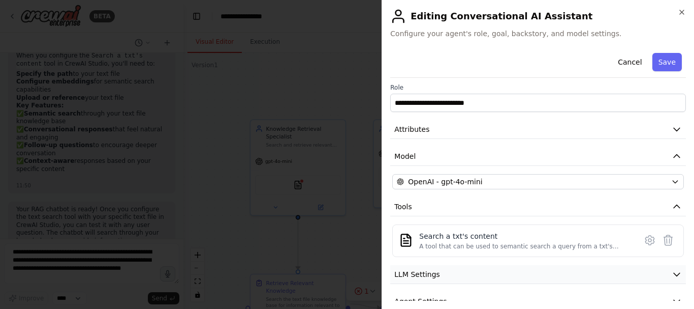
scroll to position [0, 0]
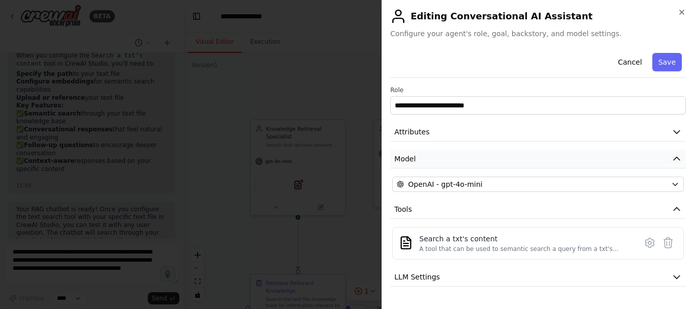
click at [515, 155] on button "Model" at bounding box center [538, 158] width 296 height 19
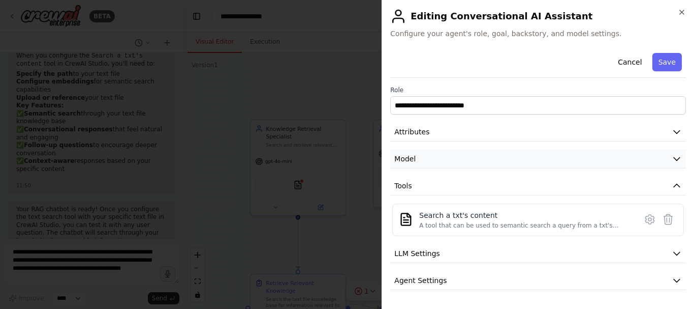
click at [515, 155] on button "Model" at bounding box center [538, 158] width 296 height 19
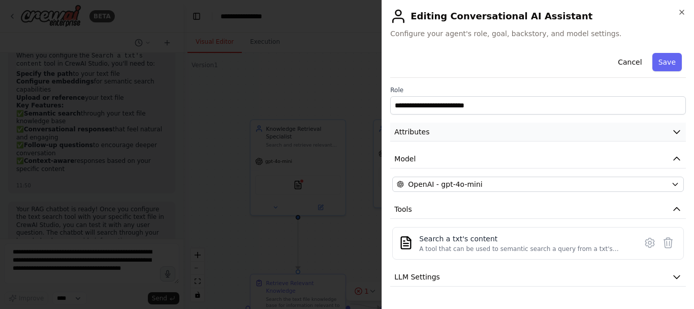
click at [518, 128] on button "Attributes" at bounding box center [538, 132] width 296 height 19
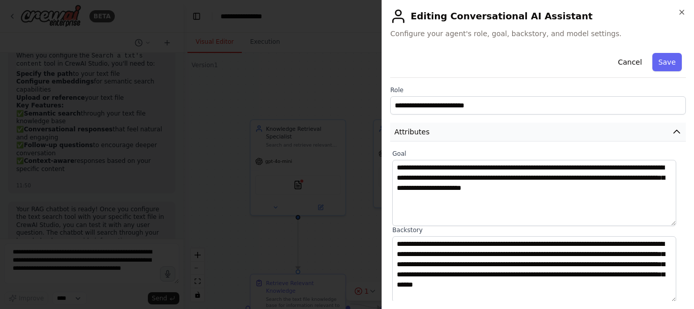
click at [518, 128] on button "Attributes" at bounding box center [538, 132] width 296 height 19
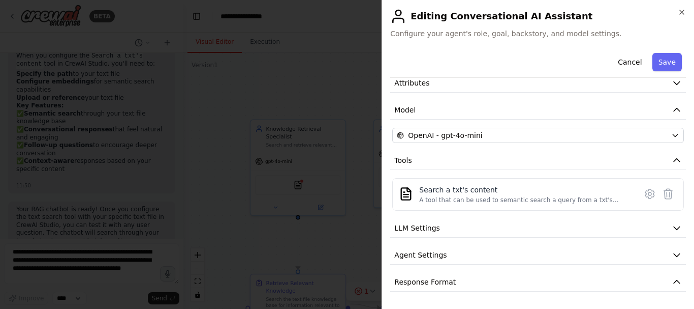
scroll to position [96, 0]
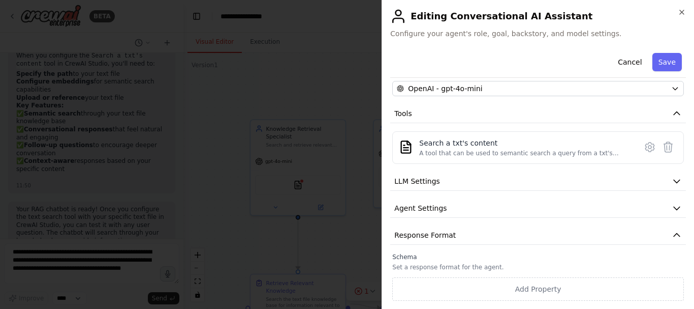
click at [517, 171] on div "**********" at bounding box center [538, 126] width 296 height 347
click at [518, 174] on button "LLM Settings" at bounding box center [538, 181] width 296 height 19
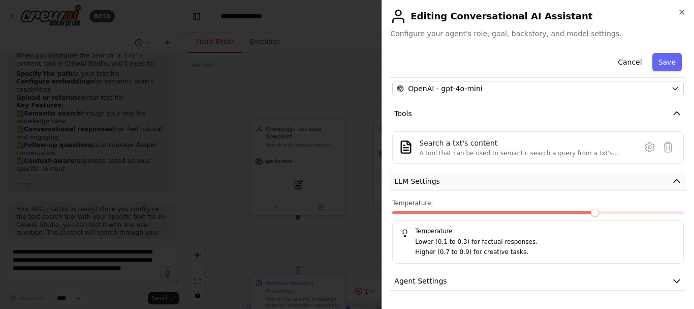
click at [518, 174] on button "LLM Settings" at bounding box center [538, 181] width 296 height 19
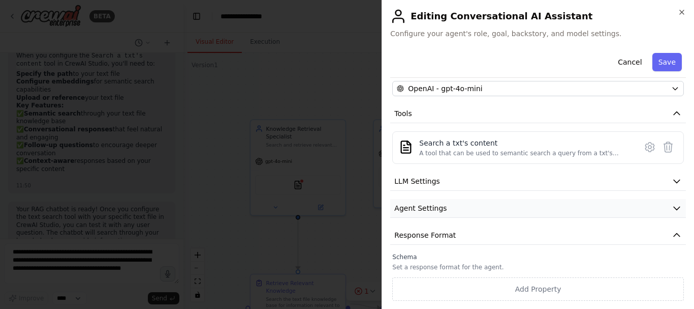
click at [498, 209] on button "Agent Settings" at bounding box center [538, 208] width 296 height 19
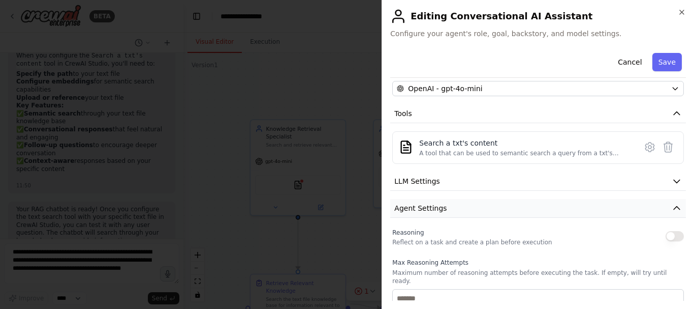
click at [498, 209] on button "Agent Settings" at bounding box center [538, 208] width 296 height 19
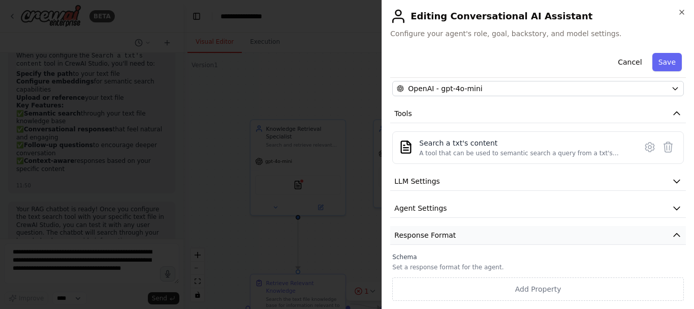
click at [495, 229] on button "Response Format" at bounding box center [538, 235] width 296 height 19
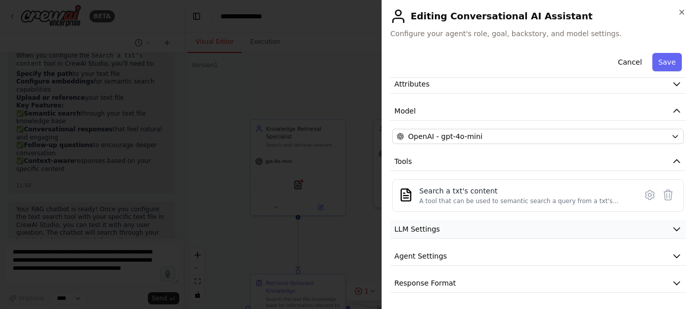
scroll to position [0, 0]
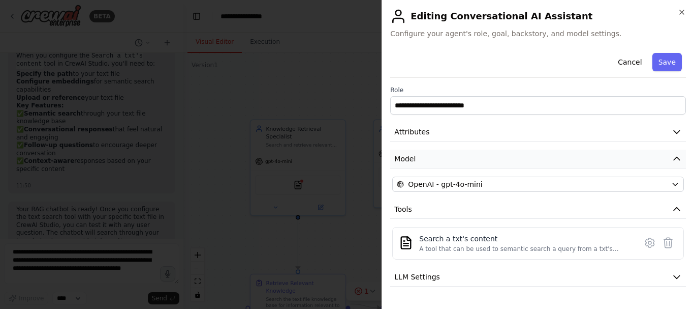
click at [491, 157] on button "Model" at bounding box center [538, 158] width 296 height 19
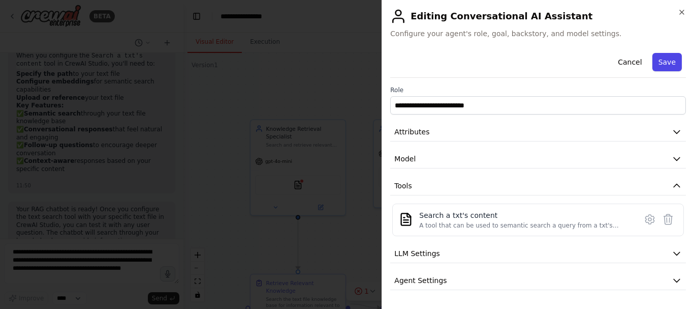
click at [653, 53] on button "Save" at bounding box center [667, 62] width 29 height 18
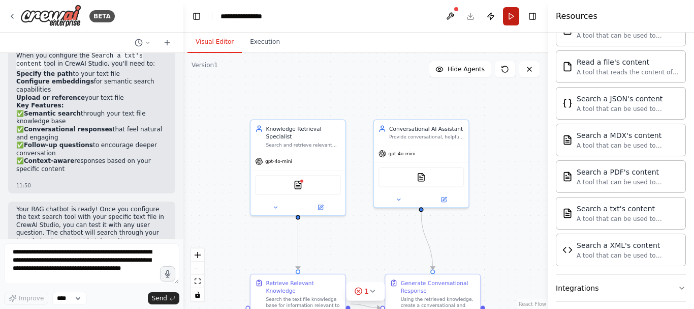
click at [508, 20] on button "Run" at bounding box center [511, 16] width 16 height 18
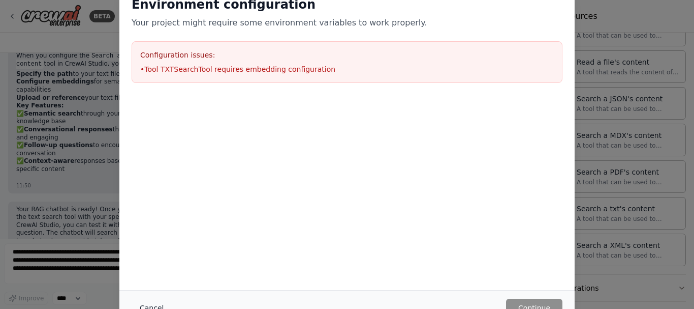
click at [149, 302] on button "Cancel" at bounding box center [152, 307] width 40 height 18
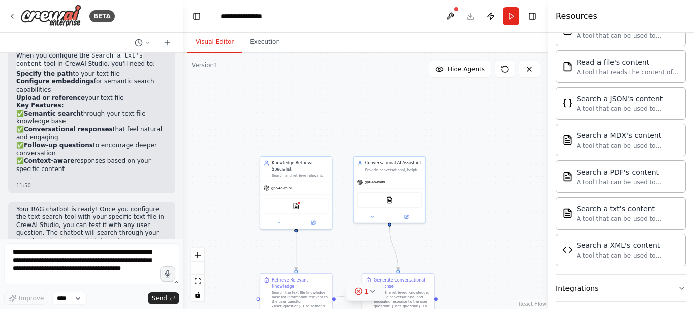
click at [367, 289] on span "1" at bounding box center [366, 291] width 5 height 10
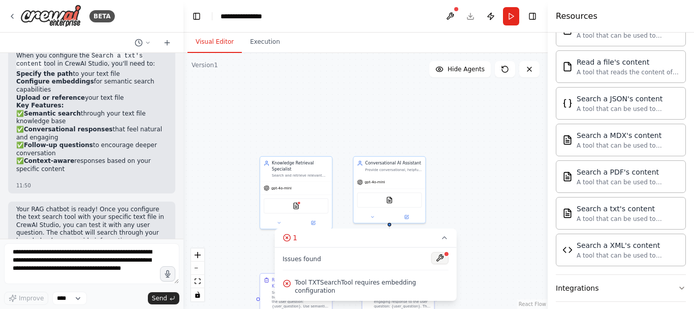
click at [442, 264] on button at bounding box center [440, 258] width 17 height 12
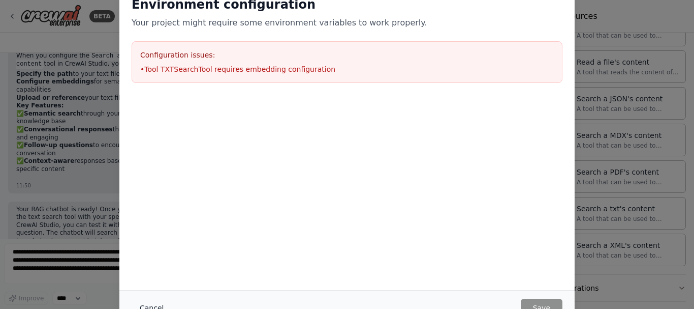
click at [152, 301] on button "Cancel" at bounding box center [152, 307] width 40 height 18
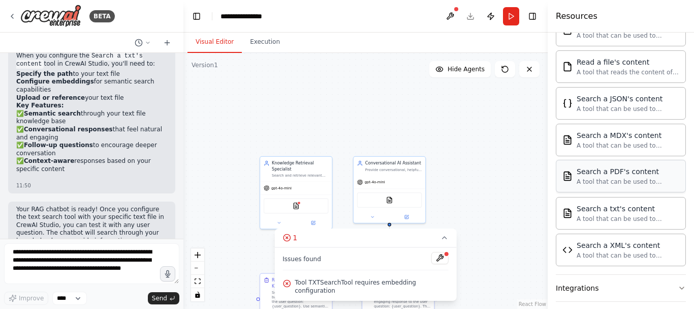
scroll to position [472, 0]
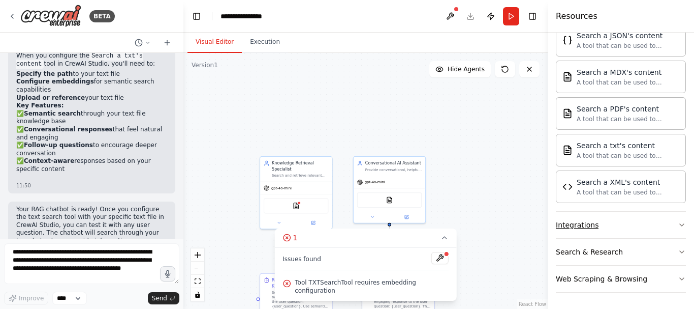
click at [598, 229] on button "Integrations" at bounding box center [621, 224] width 130 height 26
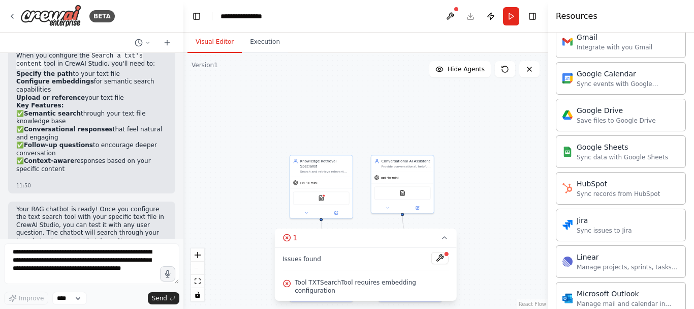
scroll to position [842, 0]
